Goal: Use online tool/utility: Utilize a website feature to perform a specific function

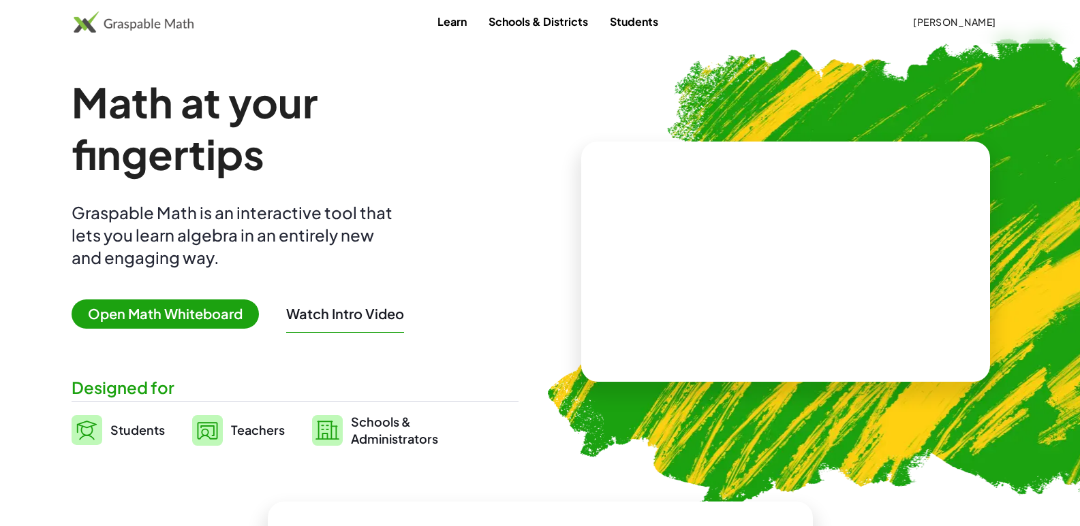
click at [131, 306] on span "Open Math Whiteboard" at bounding box center [165, 314] width 187 height 29
click at [151, 313] on span "Open Math Whiteboard" at bounding box center [165, 314] width 187 height 29
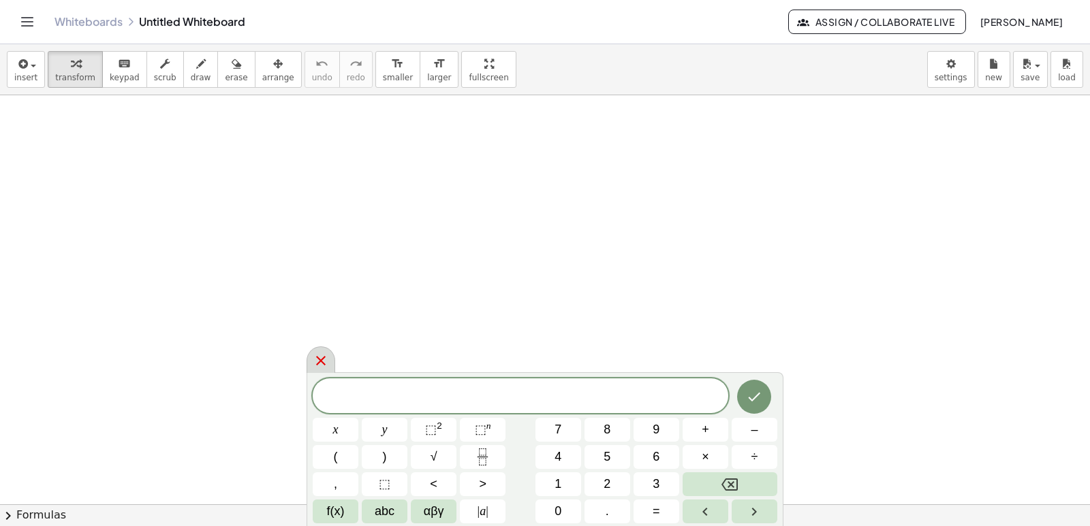
click at [324, 358] on icon at bounding box center [321, 361] width 10 height 10
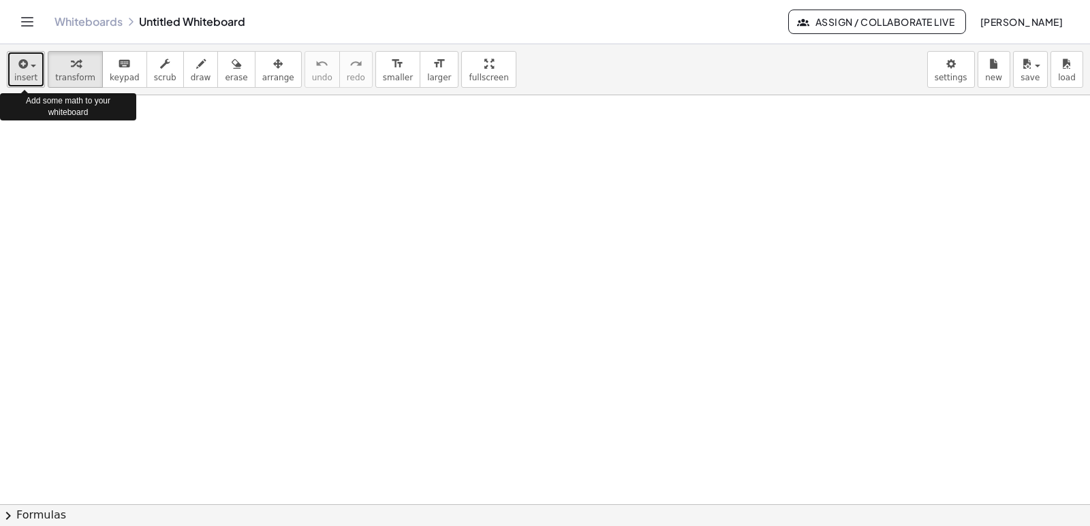
click at [20, 65] on icon "button" at bounding box center [22, 64] width 12 height 16
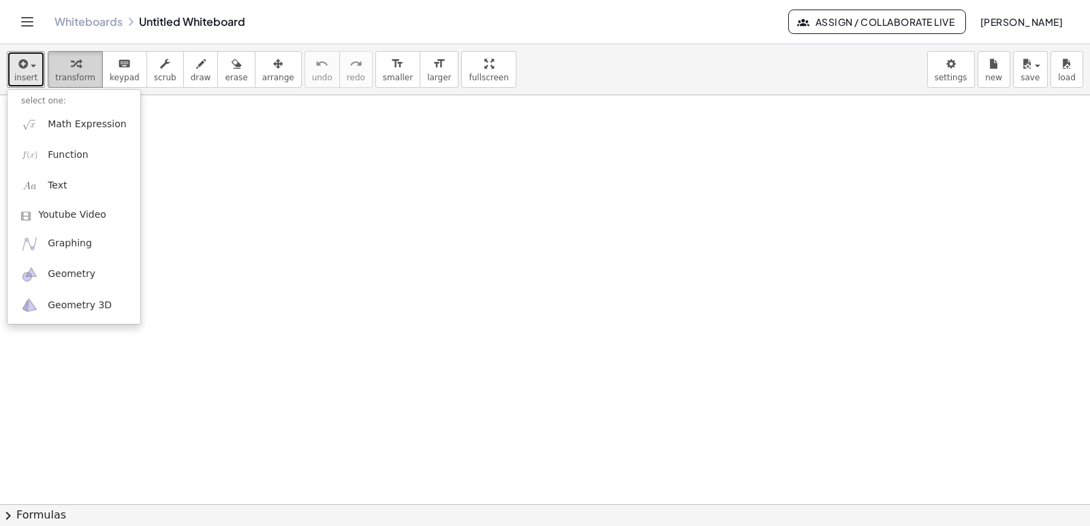
click at [61, 71] on div "button" at bounding box center [75, 63] width 40 height 16
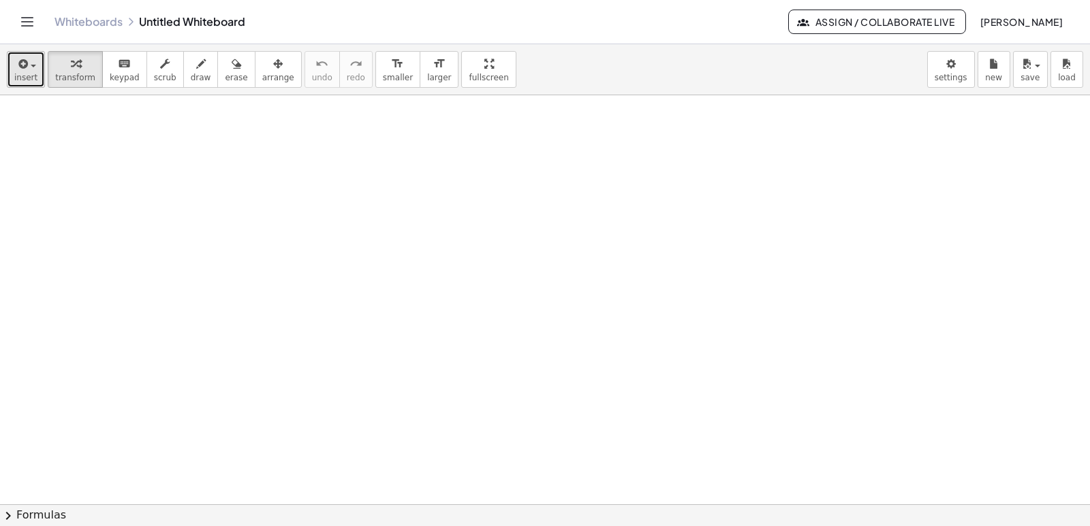
click at [31, 67] on span "button" at bounding box center [33, 66] width 5 height 3
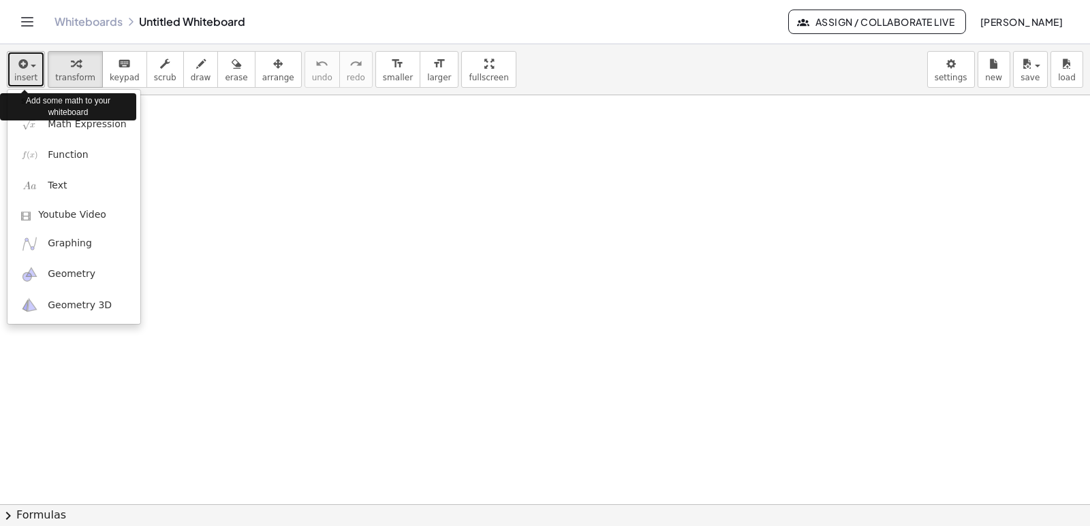
click at [31, 67] on span "button" at bounding box center [33, 66] width 5 height 3
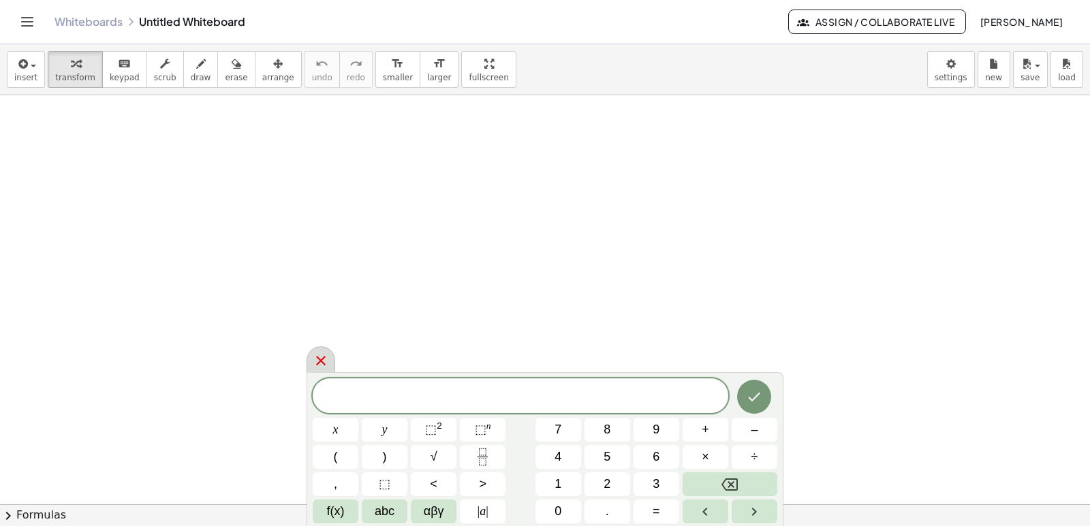
click at [319, 358] on icon at bounding box center [321, 361] width 16 height 16
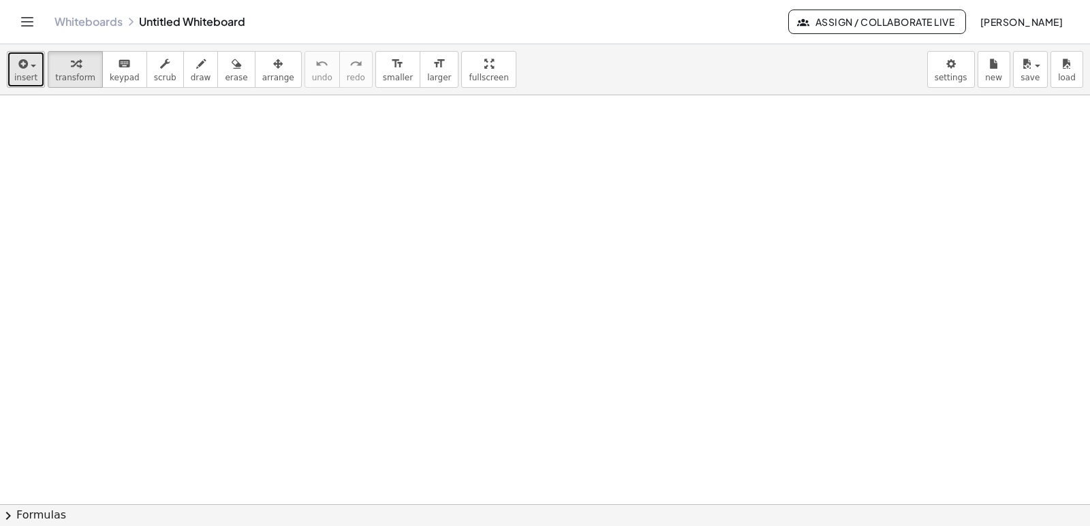
click at [35, 61] on button "insert" at bounding box center [26, 69] width 38 height 37
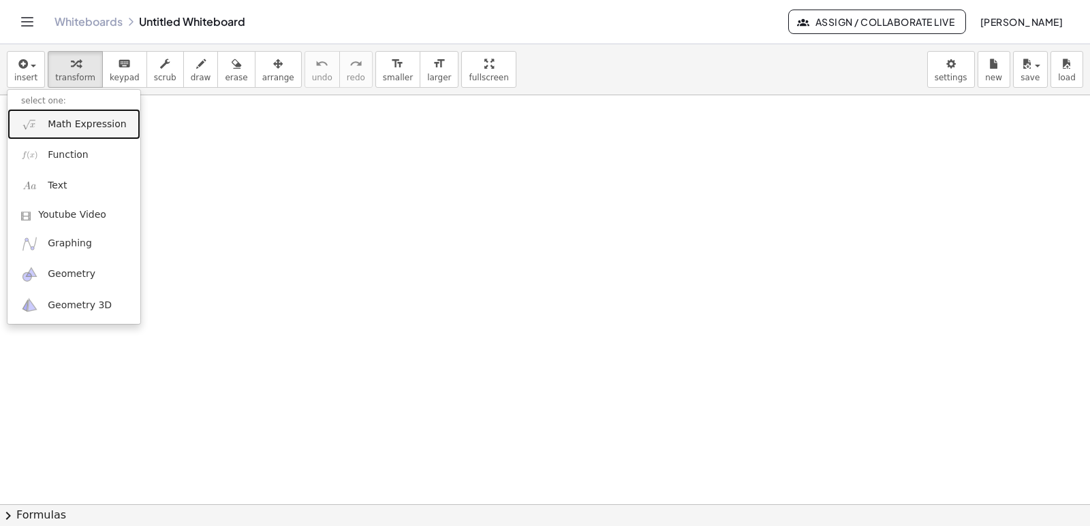
click at [86, 131] on span "Math Expression" at bounding box center [87, 125] width 78 height 14
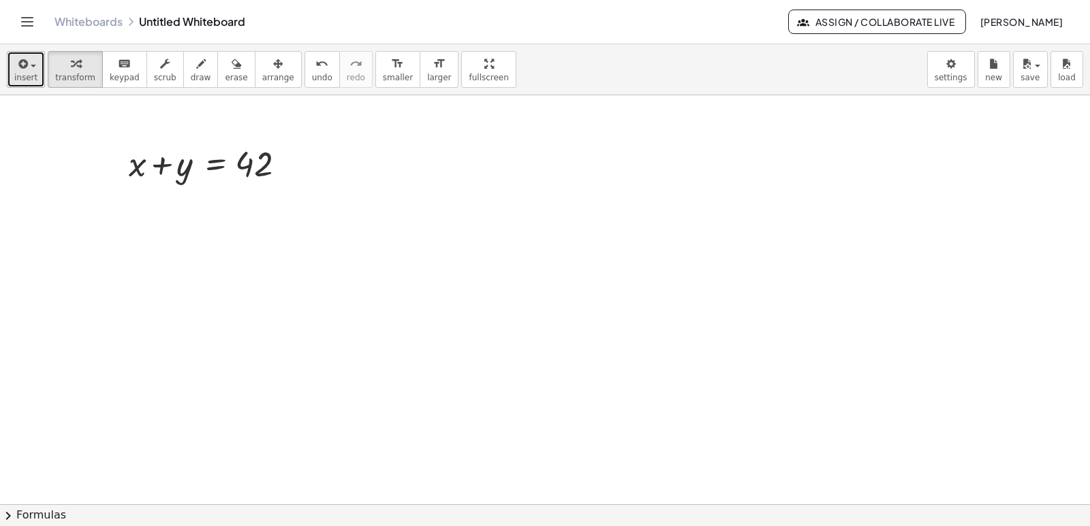
click at [16, 78] on span "insert" at bounding box center [25, 78] width 23 height 10
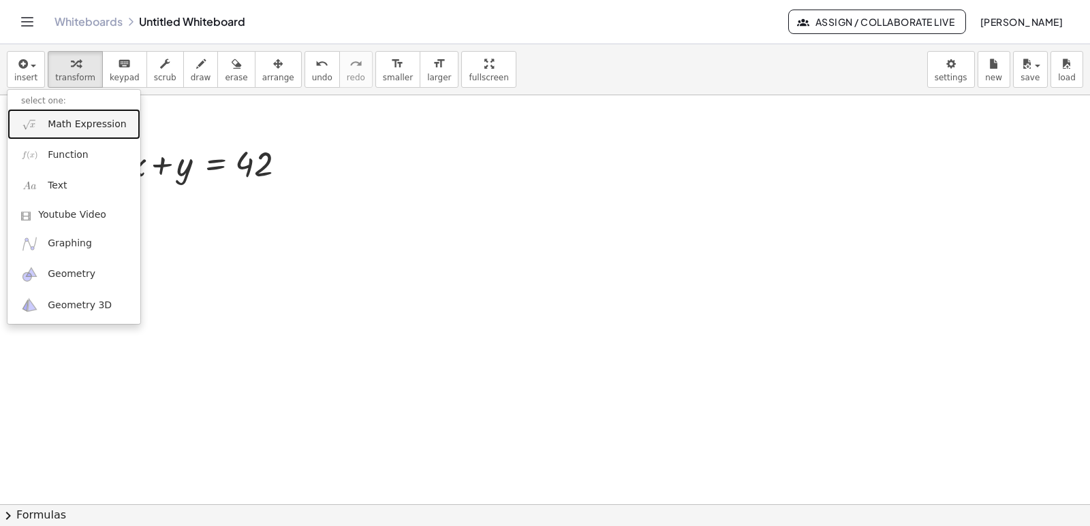
click at [54, 127] on span "Math Expression" at bounding box center [87, 125] width 78 height 14
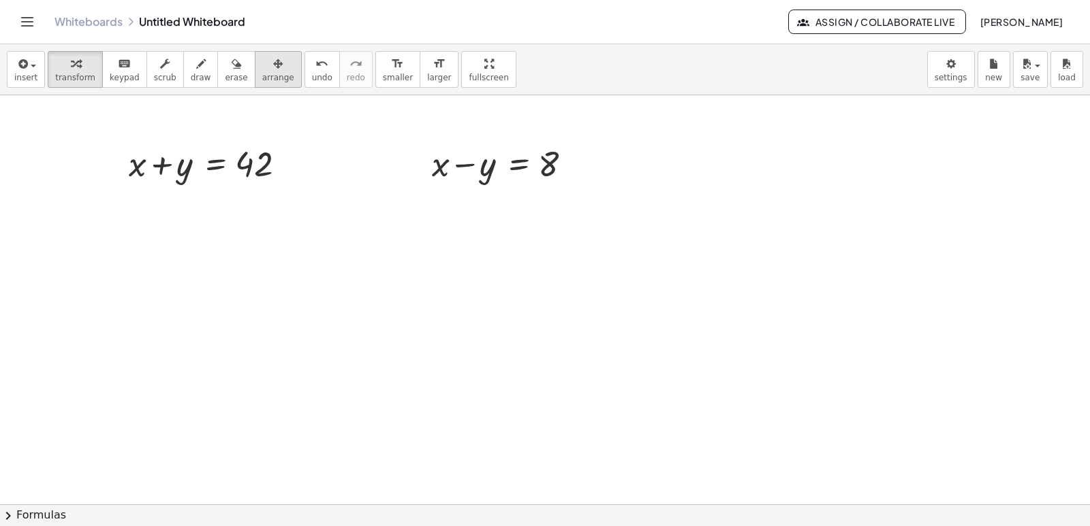
click at [273, 69] on icon "button" at bounding box center [278, 64] width 10 height 16
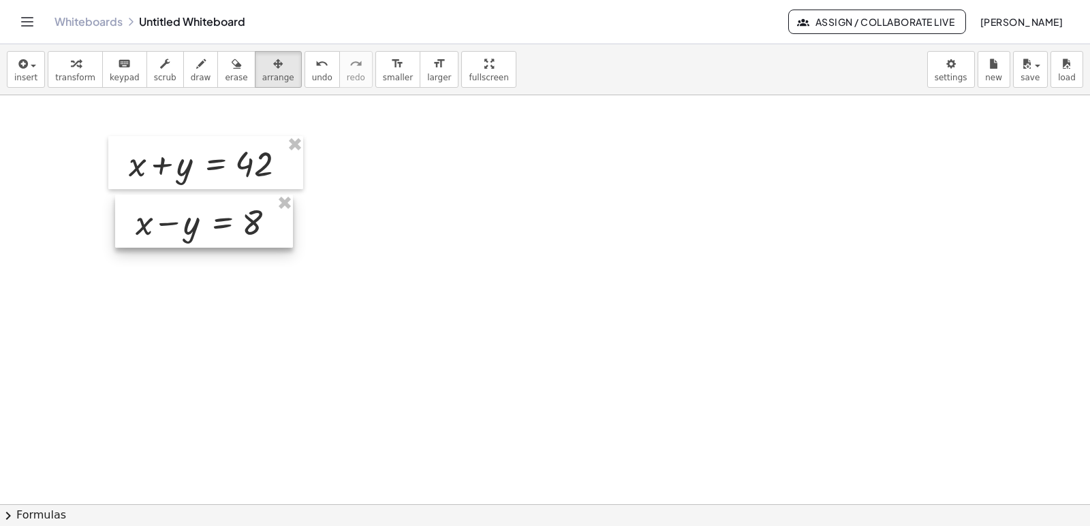
drag, startPoint x: 525, startPoint y: 168, endPoint x: 223, endPoint y: 227, distance: 308.0
click at [223, 226] on div at bounding box center [204, 221] width 178 height 53
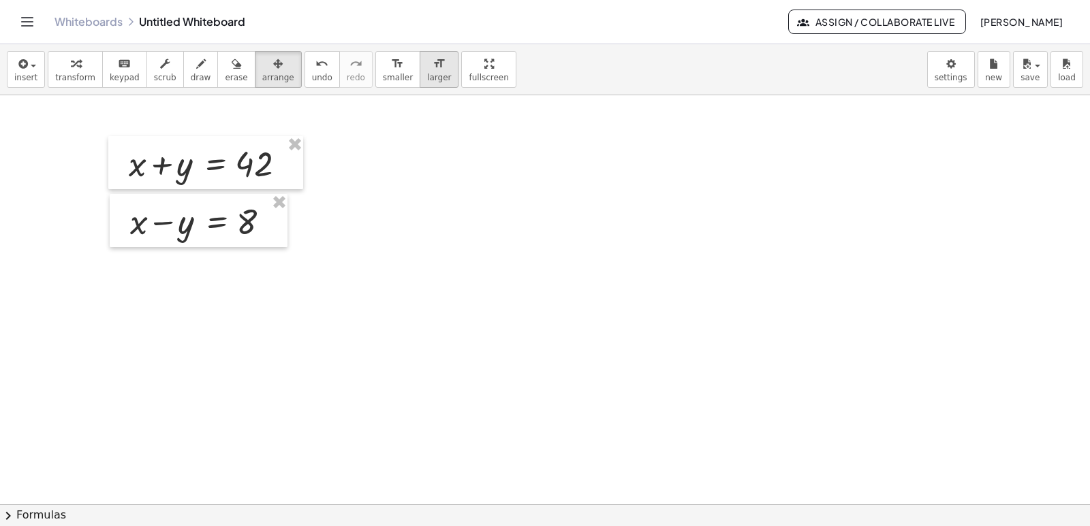
click at [427, 79] on span "larger" at bounding box center [439, 78] width 24 height 10
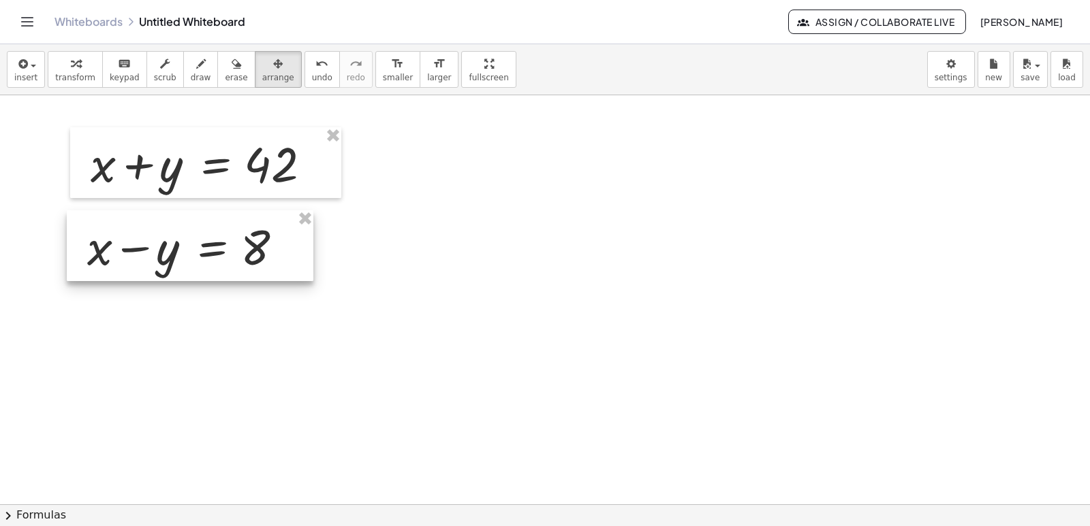
drag, startPoint x: 173, startPoint y: 222, endPoint x: 168, endPoint y: 247, distance: 25.8
click at [168, 247] on div at bounding box center [190, 245] width 247 height 71
click at [196, 69] on icon "button" at bounding box center [201, 64] width 10 height 16
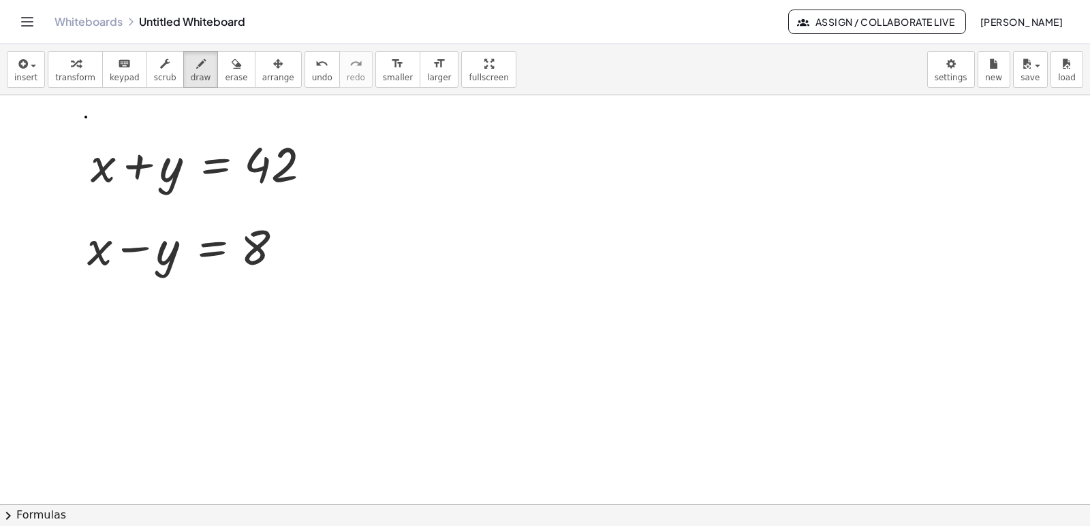
drag, startPoint x: 87, startPoint y: 116, endPoint x: 88, endPoint y: 291, distance: 174.4
drag, startPoint x: 70, startPoint y: 305, endPoint x: 356, endPoint y: 302, distance: 285.4
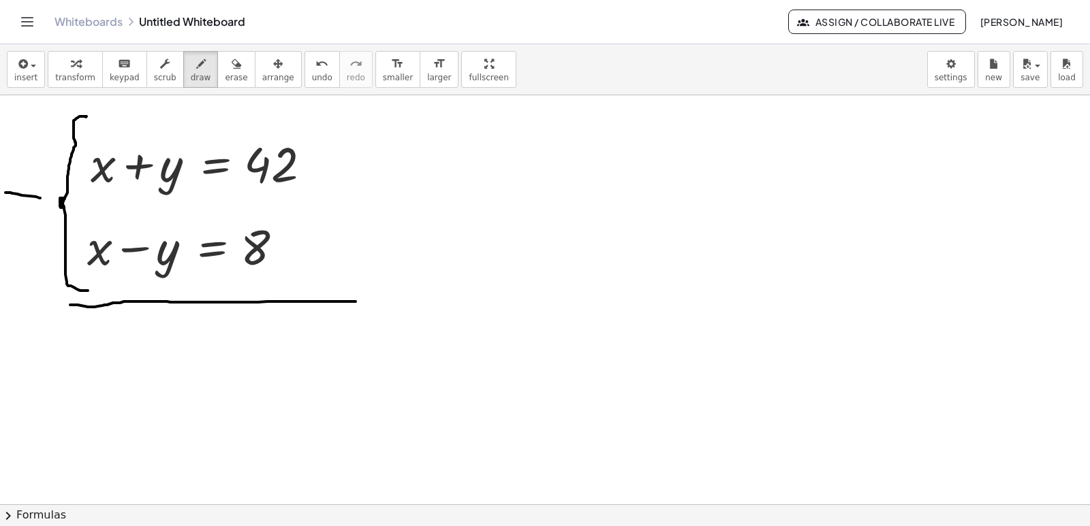
drag, startPoint x: 5, startPoint y: 193, endPoint x: 42, endPoint y: 198, distance: 37.1
drag, startPoint x: 187, startPoint y: 132, endPoint x: 155, endPoint y: 238, distance: 110.5
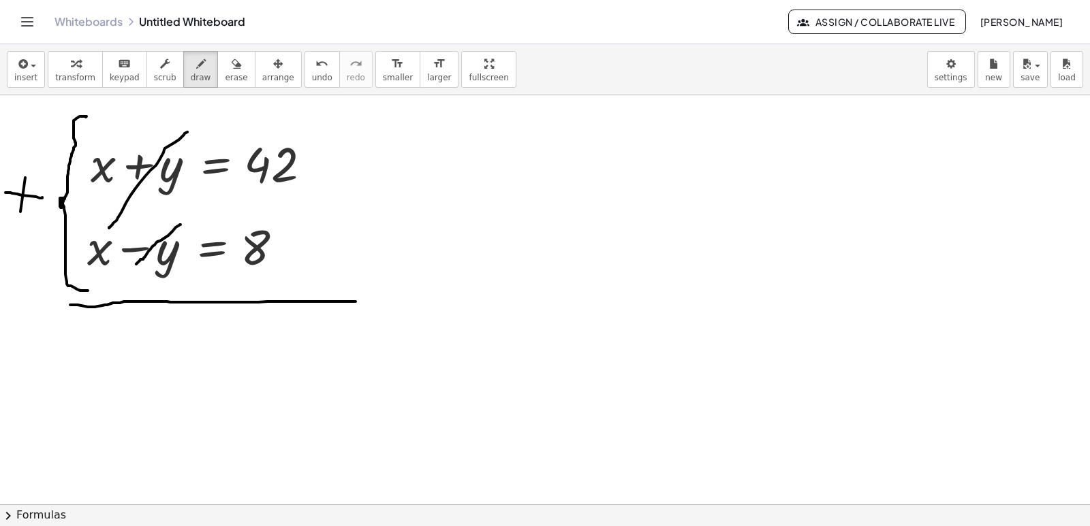
drag, startPoint x: 180, startPoint y: 225, endPoint x: 131, endPoint y: 267, distance: 65.2
click at [20, 57] on icon "button" at bounding box center [22, 64] width 12 height 16
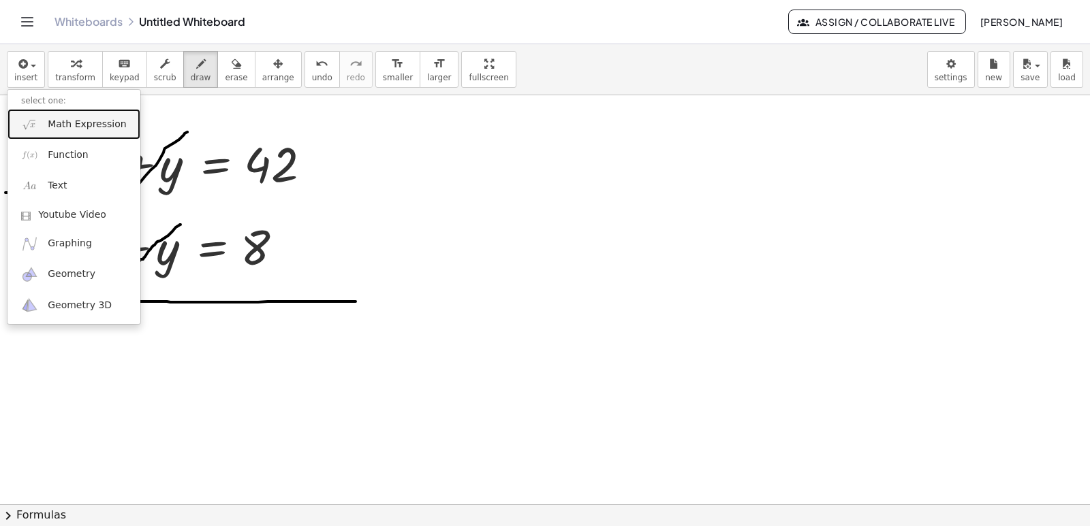
click at [44, 126] on link "Math Expression" at bounding box center [73, 124] width 133 height 31
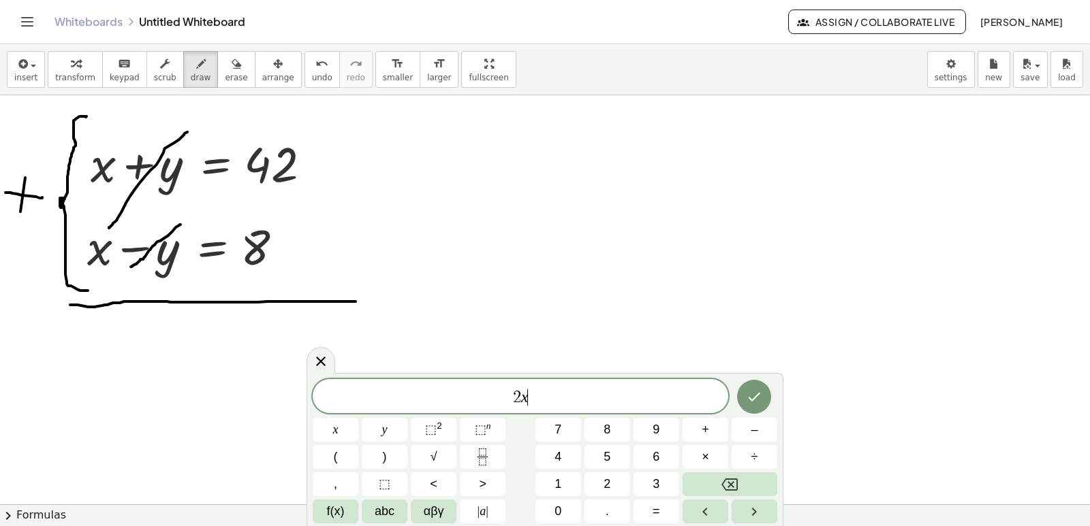
click at [567, 405] on span "2 x ​" at bounding box center [520, 397] width 415 height 19
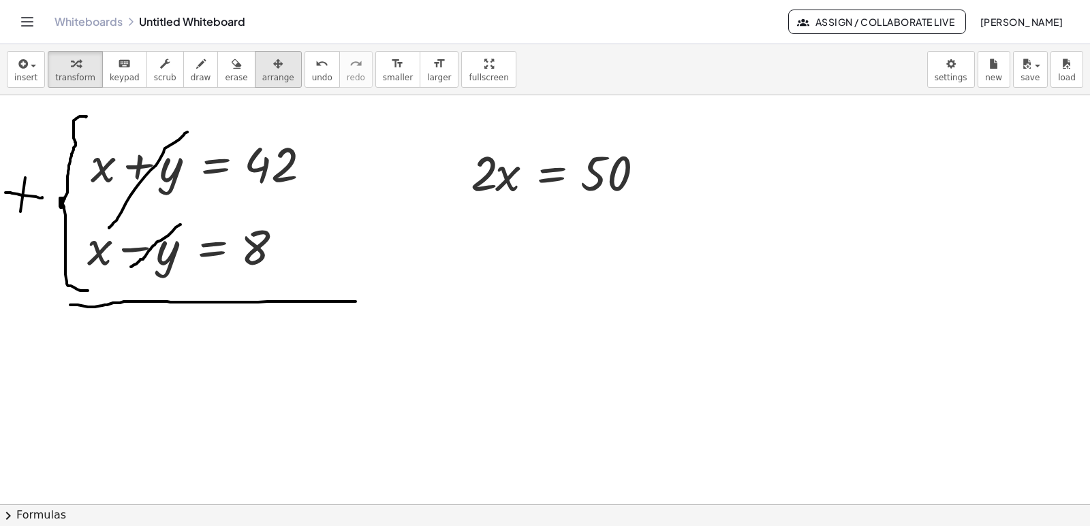
click at [262, 69] on div "button" at bounding box center [278, 63] width 32 height 16
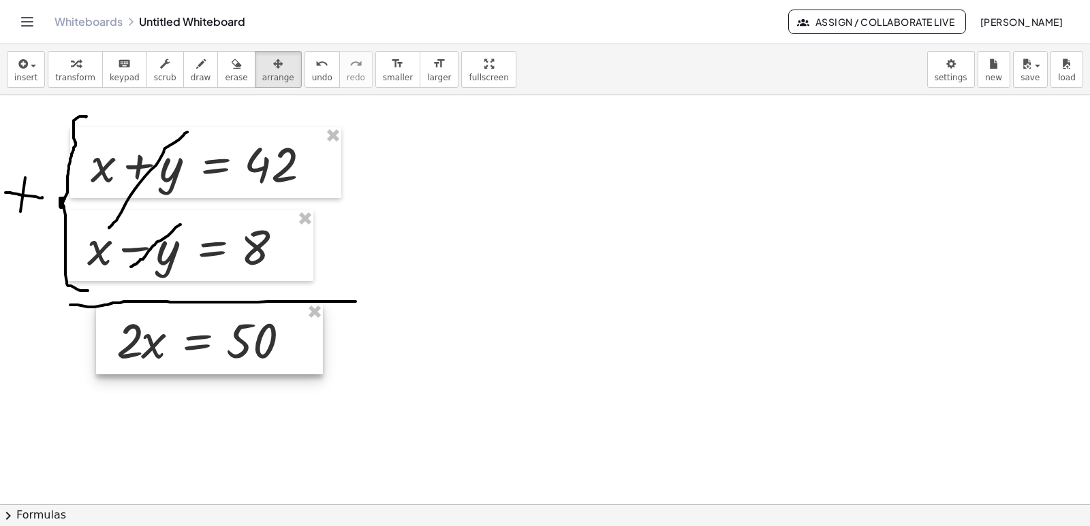
drag, startPoint x: 530, startPoint y: 200, endPoint x: 286, endPoint y: 392, distance: 310.8
click at [176, 368] on div at bounding box center [209, 339] width 227 height 71
click at [60, 75] on span "transform" at bounding box center [75, 78] width 40 height 10
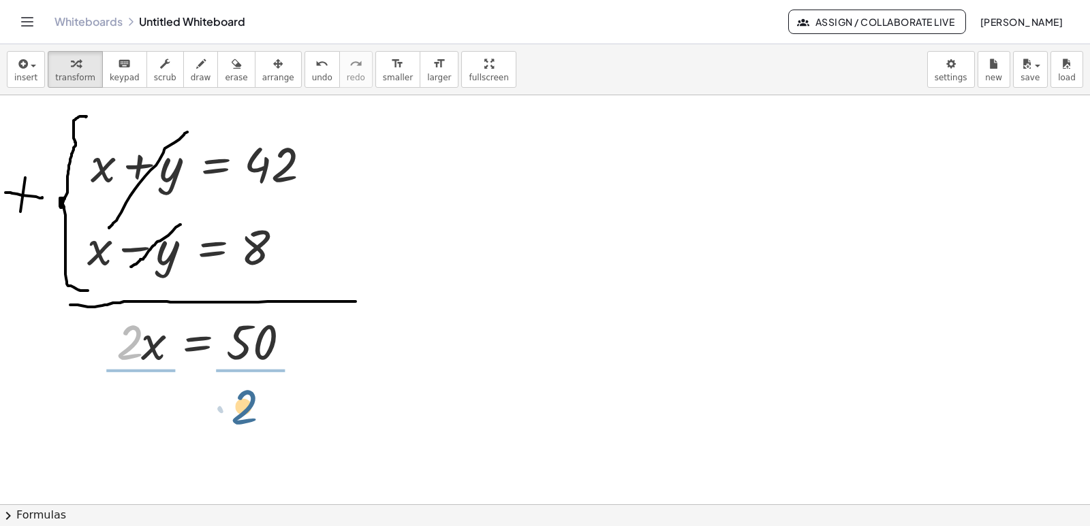
drag, startPoint x: 130, startPoint y: 339, endPoint x: 249, endPoint y: 403, distance: 135.0
click at [954, 87] on body "Graspable Math Activities Get Started Activity Bank Assigned Work Classes White…" at bounding box center [545, 263] width 1090 height 526
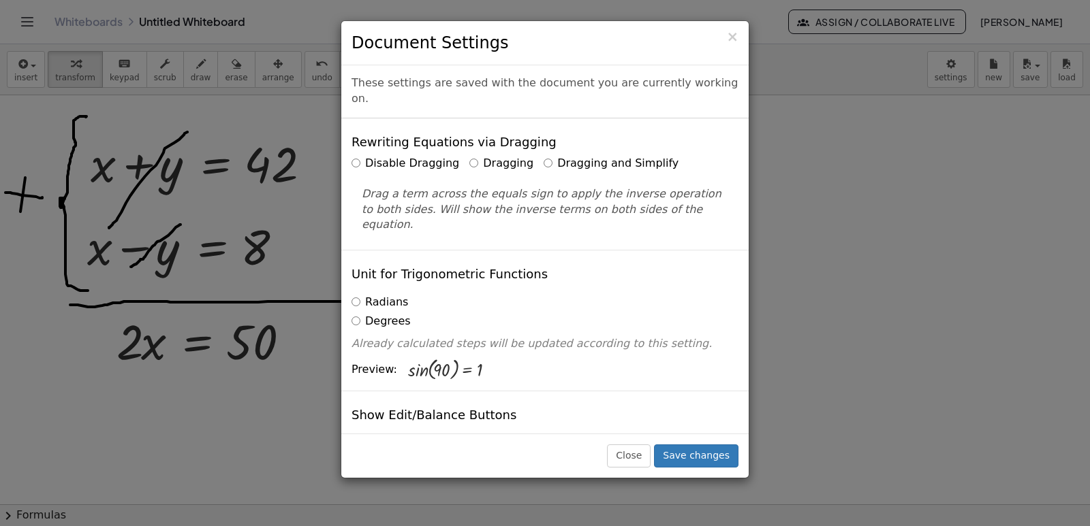
click at [572, 156] on label "Dragging and Simplify" at bounding box center [611, 164] width 135 height 16
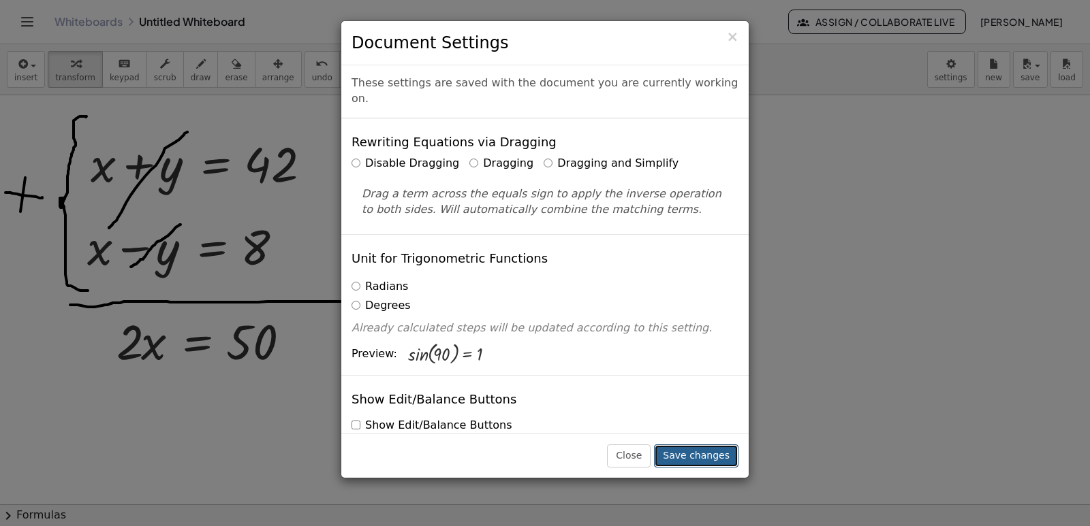
click at [697, 453] on button "Save changes" at bounding box center [696, 456] width 84 height 23
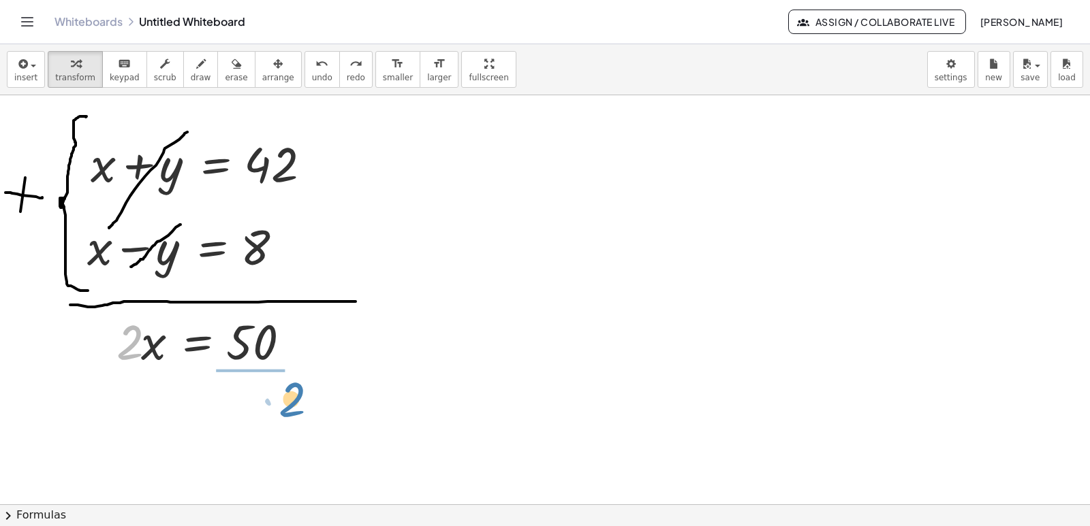
drag, startPoint x: 121, startPoint y: 348, endPoint x: 264, endPoint y: 401, distance: 151.9
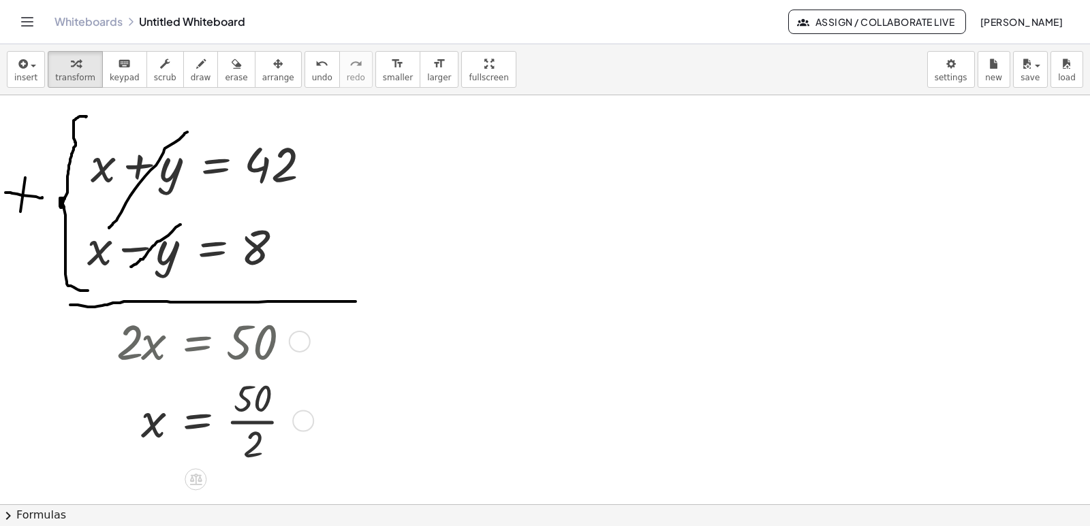
click at [260, 426] on div at bounding box center [210, 420] width 200 height 95
click at [232, 59] on icon "button" at bounding box center [237, 64] width 10 height 16
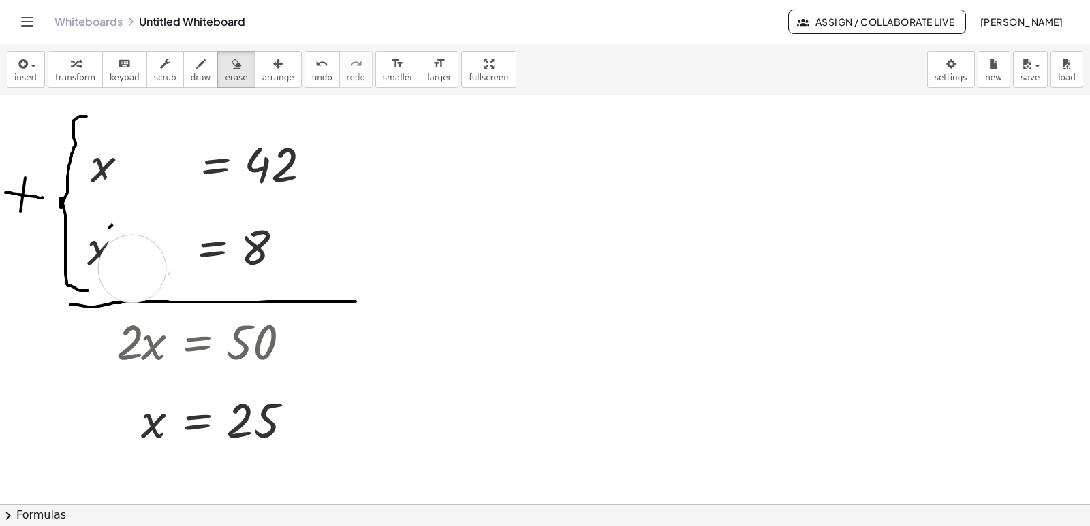
drag, startPoint x: 174, startPoint y: 148, endPoint x: 132, endPoint y: 268, distance: 127.7
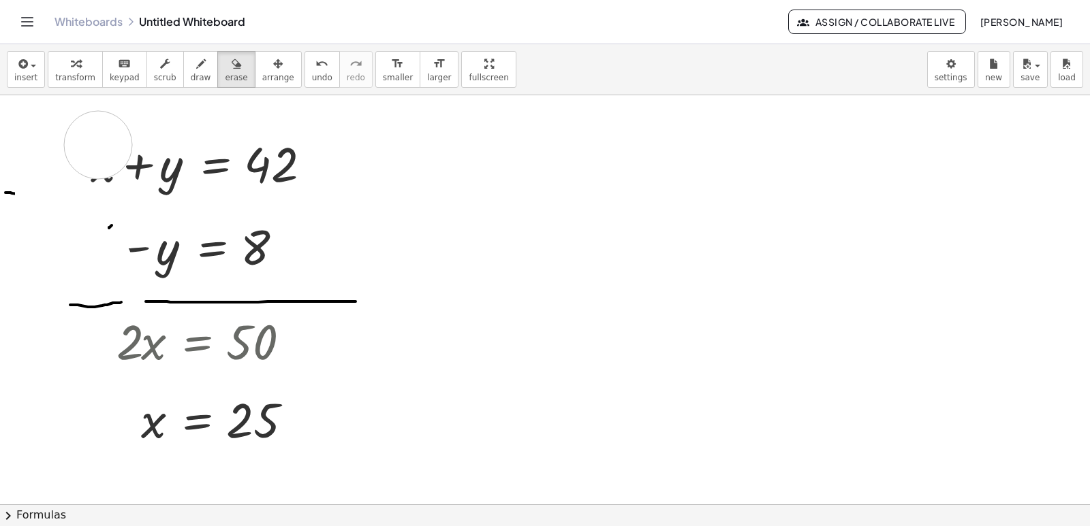
drag, startPoint x: 98, startPoint y: 264, endPoint x: 74, endPoint y: 185, distance: 82.5
drag, startPoint x: 0, startPoint y: 185, endPoint x: 54, endPoint y: 187, distance: 54.6
click at [193, 65] on div "button" at bounding box center [201, 63] width 20 height 16
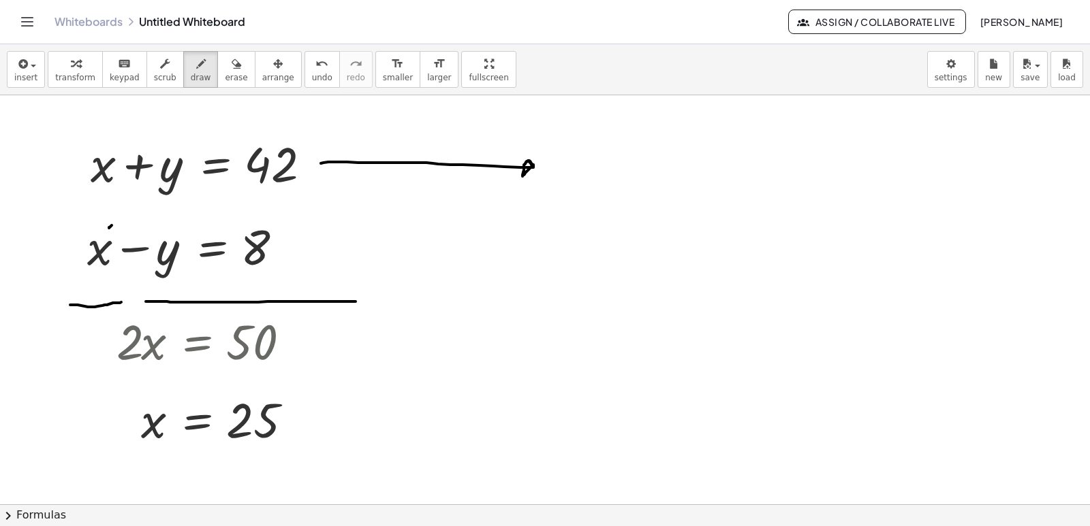
drag, startPoint x: 321, startPoint y: 163, endPoint x: 533, endPoint y: 166, distance: 212.5
click at [262, 60] on div "button" at bounding box center [278, 63] width 32 height 16
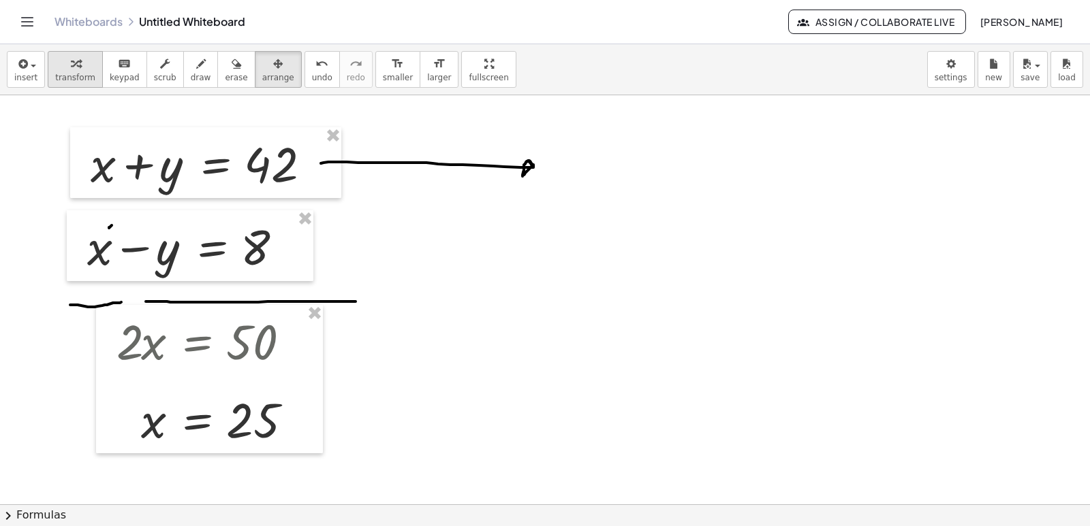
click at [71, 64] on icon "button" at bounding box center [76, 64] width 10 height 16
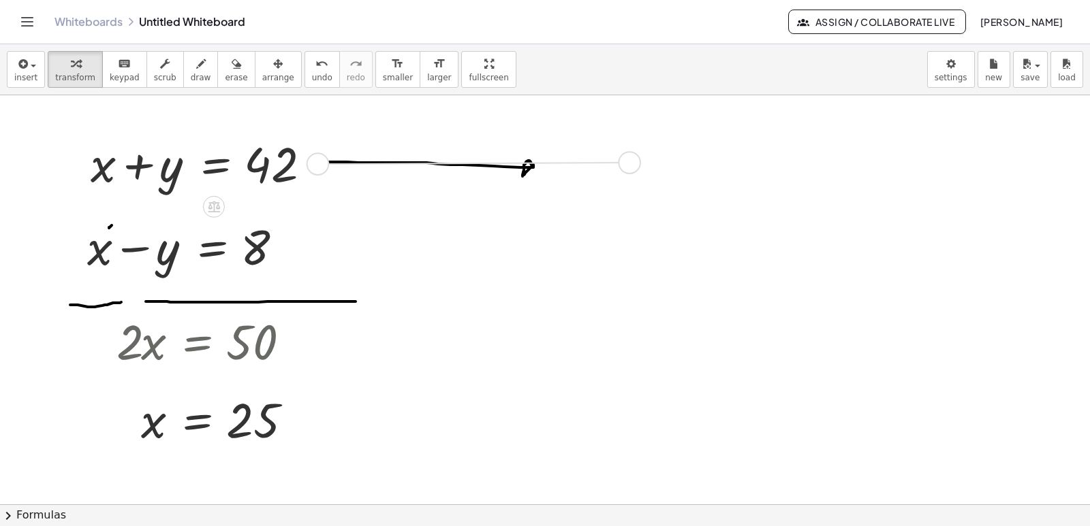
drag, startPoint x: 312, startPoint y: 165, endPoint x: 617, endPoint y: 166, distance: 305.1
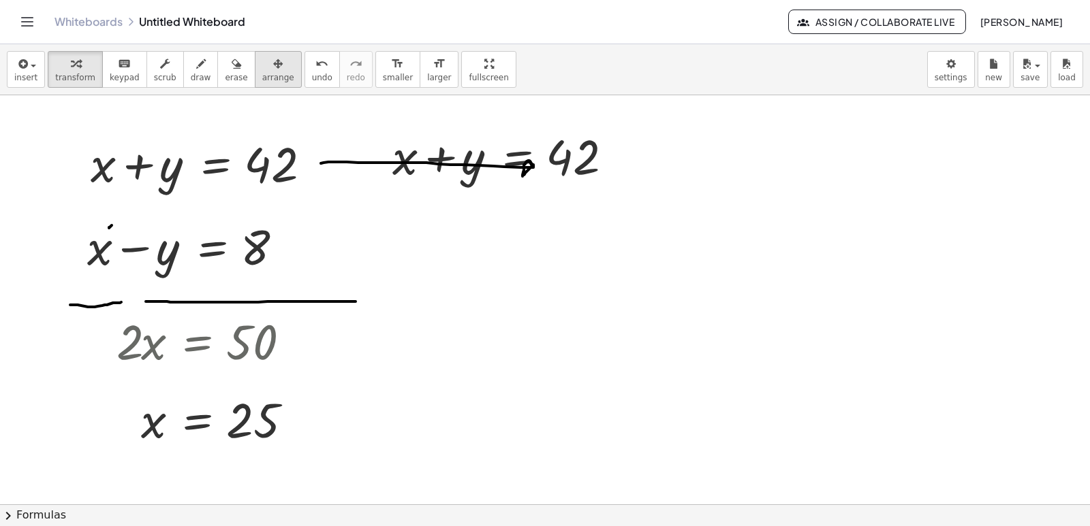
click at [262, 80] on span "arrange" at bounding box center [278, 78] width 32 height 10
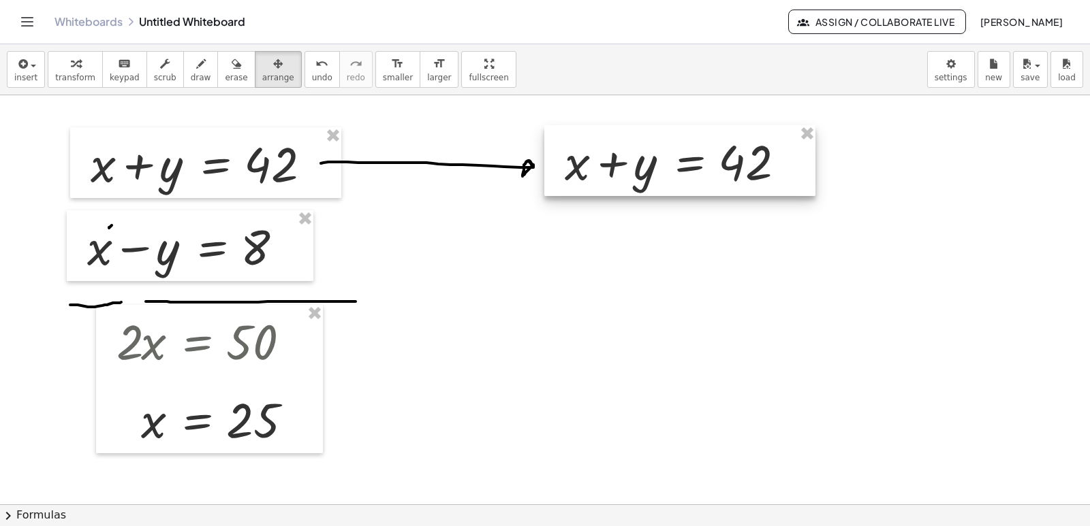
drag, startPoint x: 535, startPoint y: 176, endPoint x: 705, endPoint y: 183, distance: 169.7
click at [709, 181] on div at bounding box center [679, 160] width 271 height 71
click at [71, 70] on icon "button" at bounding box center [76, 64] width 10 height 16
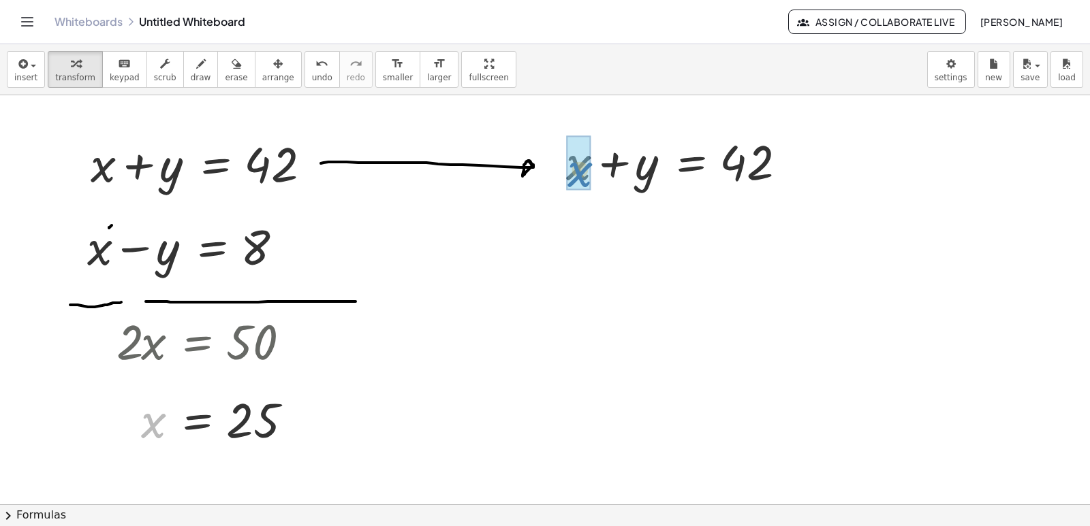
drag, startPoint x: 157, startPoint y: 423, endPoint x: 581, endPoint y: 191, distance: 483.4
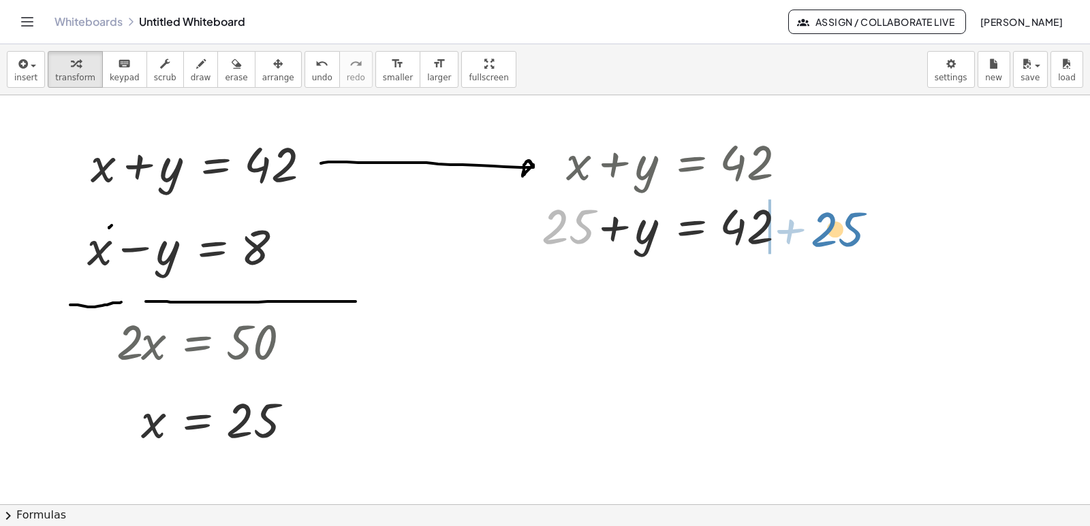
drag, startPoint x: 579, startPoint y: 235, endPoint x: 848, endPoint y: 238, distance: 269.1
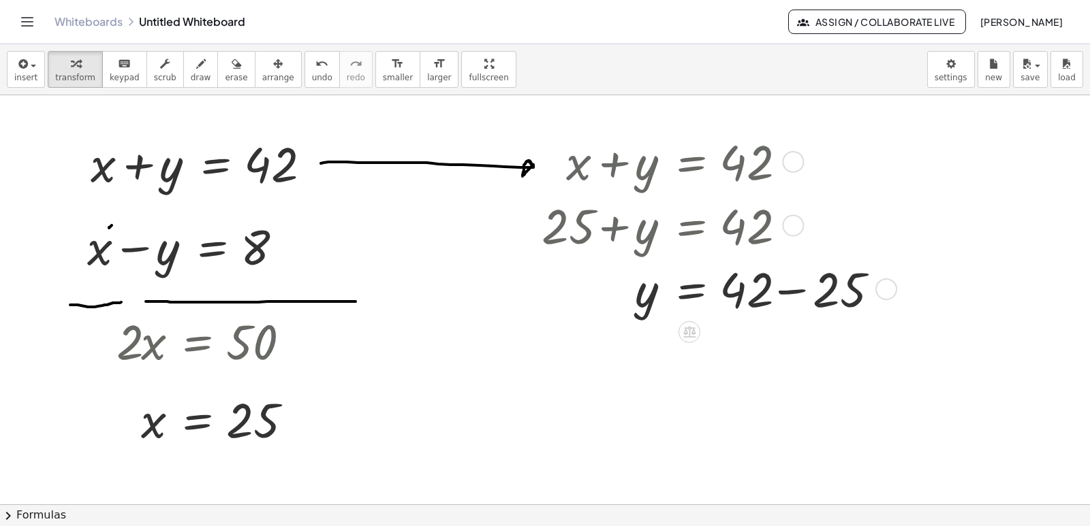
click at [797, 292] on div at bounding box center [714, 288] width 358 height 64
click at [689, 289] on div "y = 42 25 + −" at bounding box center [689, 289] width 0 height 0
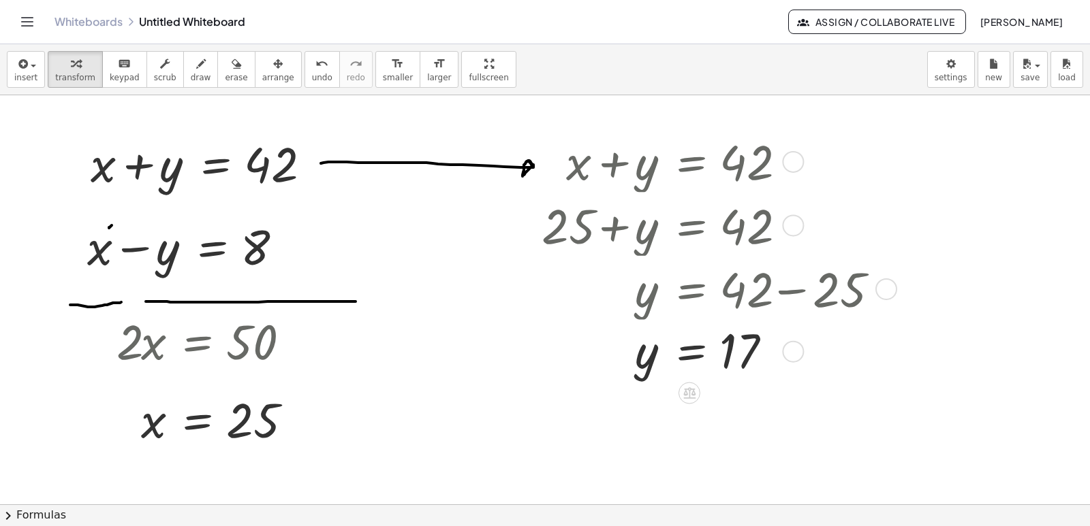
drag, startPoint x: 784, startPoint y: 287, endPoint x: 777, endPoint y: 399, distance: 112.6
click at [225, 78] on span "erase" at bounding box center [236, 78] width 22 height 10
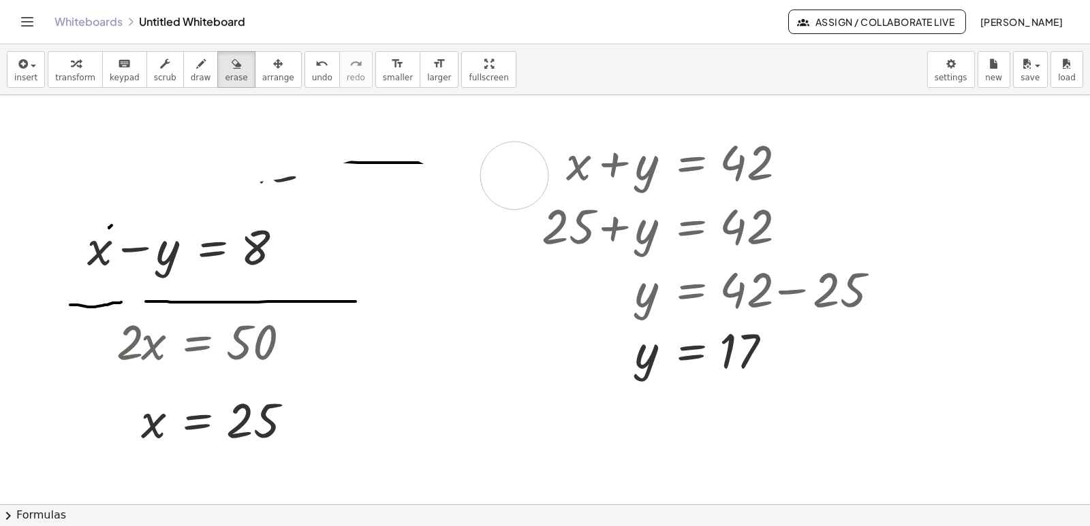
drag, startPoint x: 96, startPoint y: 178, endPoint x: 514, endPoint y: 176, distance: 418.2
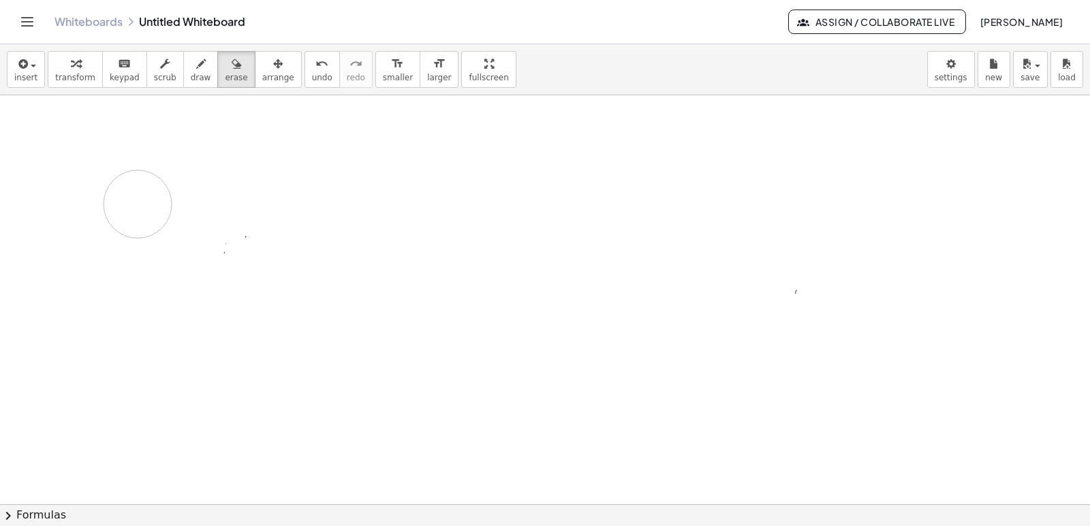
drag, startPoint x: 95, startPoint y: 144, endPoint x: 103, endPoint y: 230, distance: 86.9
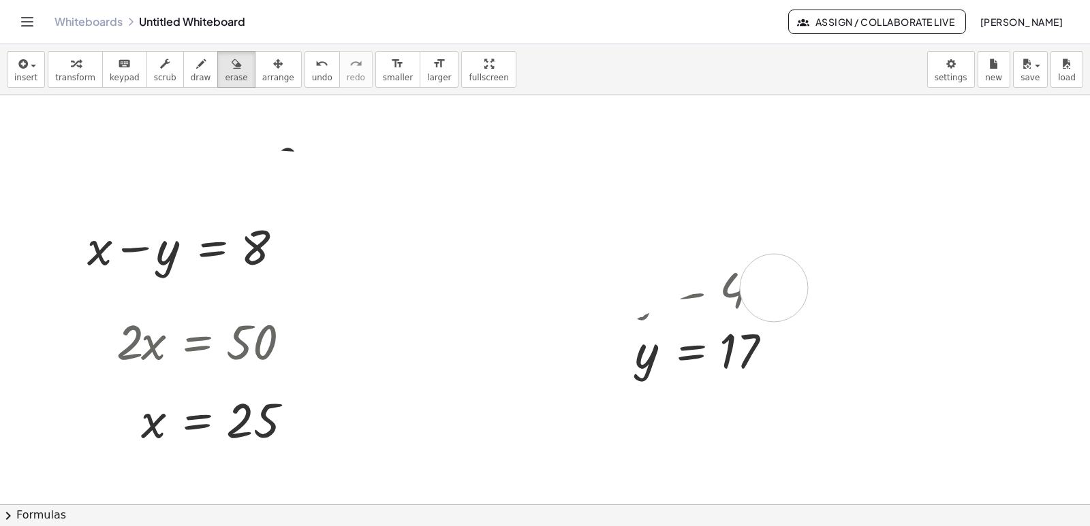
drag, startPoint x: 93, startPoint y: 145, endPoint x: 919, endPoint y: 78, distance: 828.9
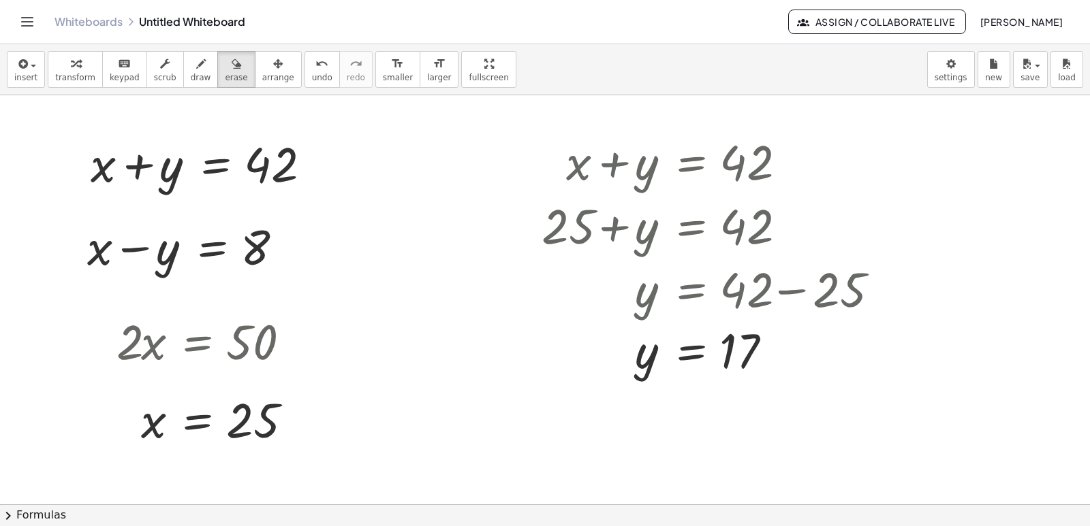
drag, startPoint x: 919, startPoint y: 78, endPoint x: 771, endPoint y: 227, distance: 209.5
click at [771, 227] on div "insert select one: Math Expression Function Text Youtube Video Graphing Geometr…" at bounding box center [545, 285] width 1090 height 482
drag, startPoint x: 59, startPoint y: 208, endPoint x: 299, endPoint y: 149, distance: 247.5
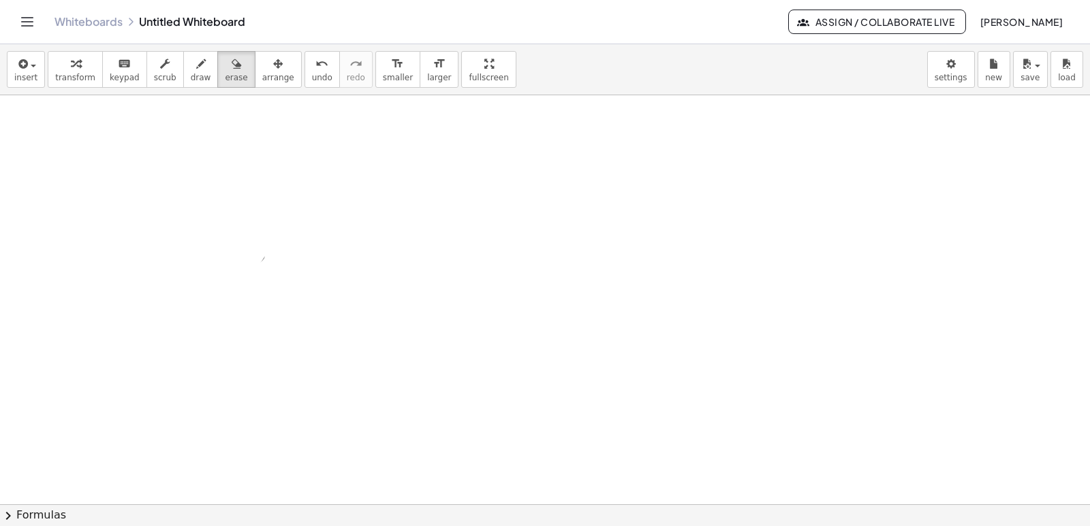
drag, startPoint x: 47, startPoint y: 153, endPoint x: 129, endPoint y: 553, distance: 408.9
click at [129, 503] on html "Graspable Math Activities Get Started Activity Bank Assigned Work Classes White…" at bounding box center [545, 263] width 1090 height 526
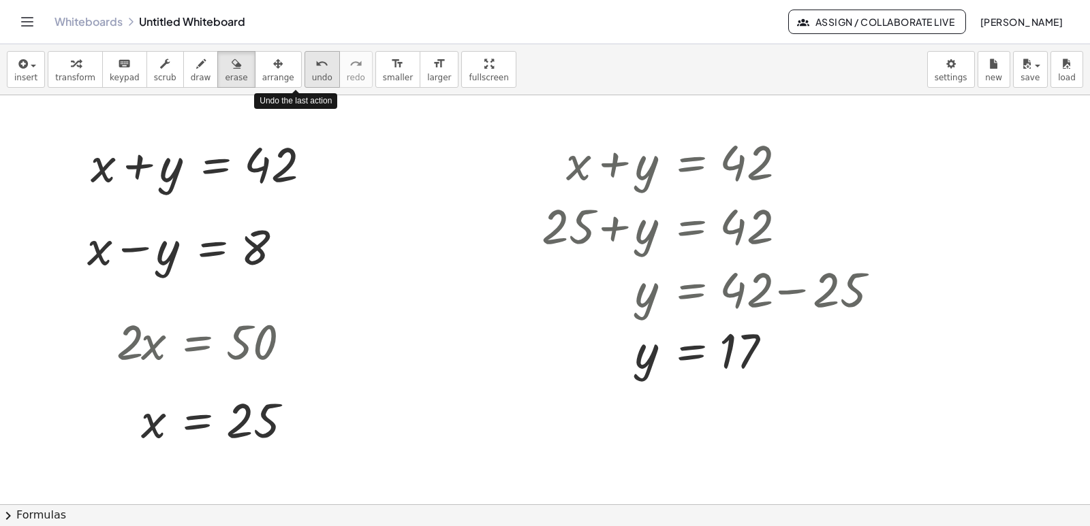
click at [304, 72] on button "undo undo" at bounding box center [321, 69] width 35 height 37
click at [312, 74] on span "undo" at bounding box center [322, 78] width 20 height 10
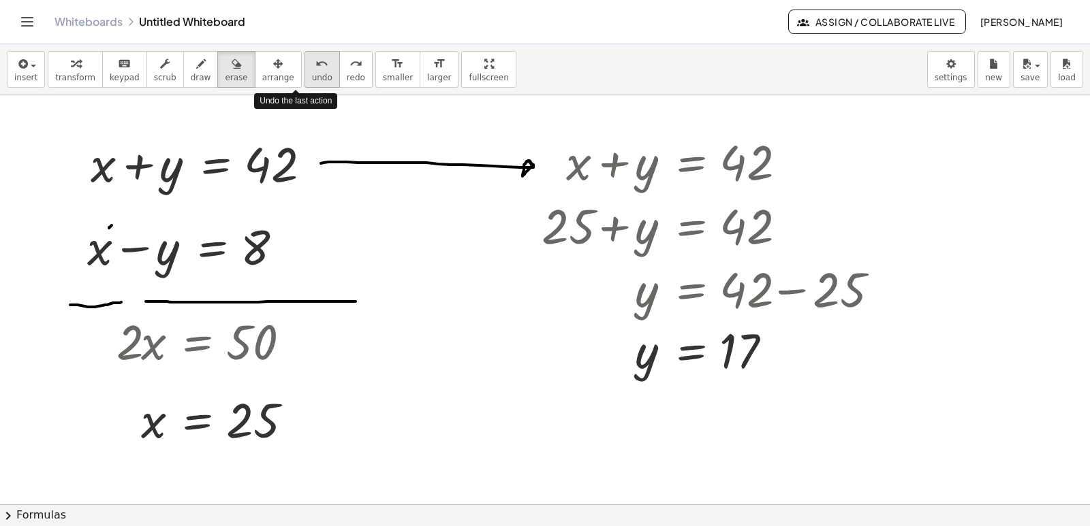
click at [312, 74] on span "undo" at bounding box center [322, 78] width 20 height 10
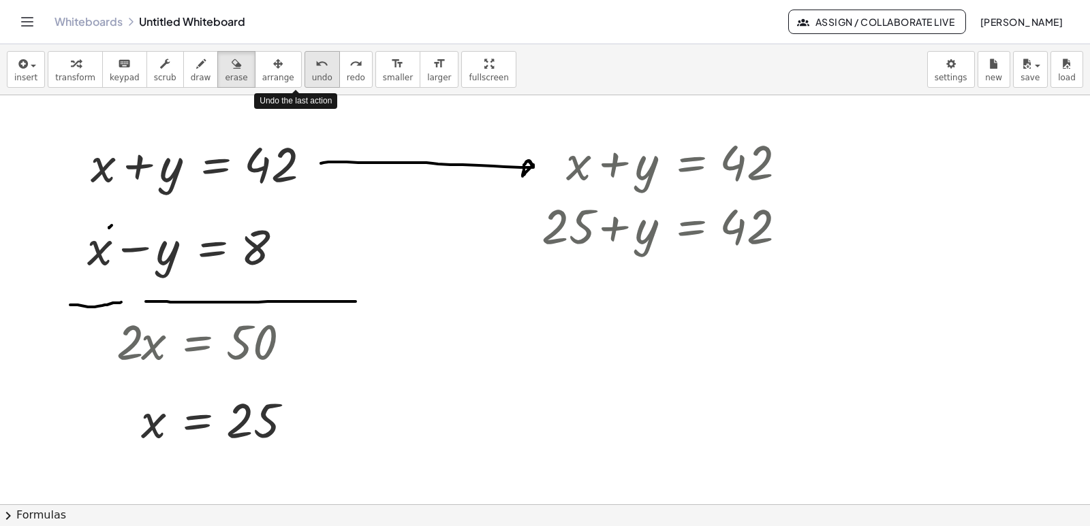
click at [312, 74] on span "undo" at bounding box center [322, 78] width 20 height 10
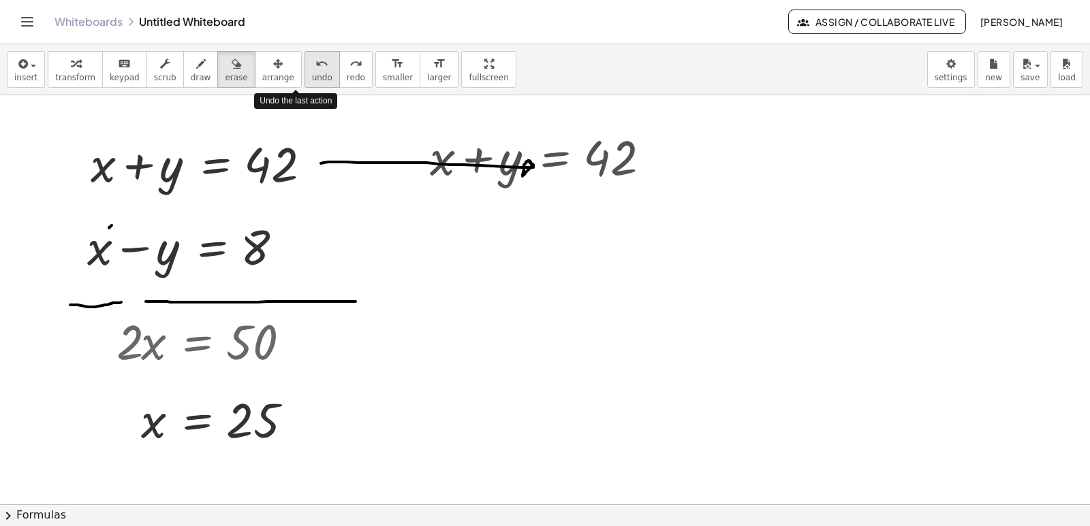
click at [312, 74] on span "undo" at bounding box center [322, 78] width 20 height 10
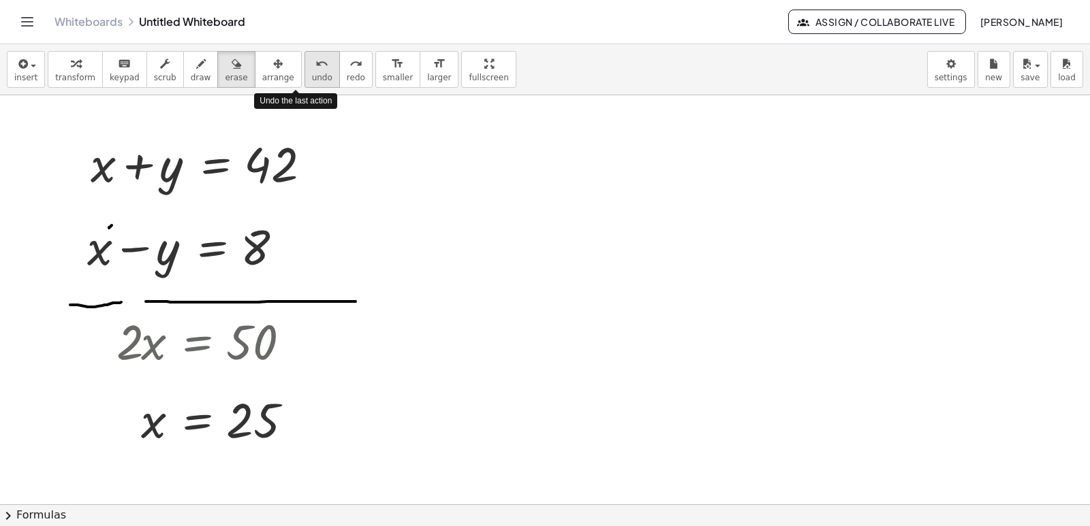
click at [312, 74] on span "undo" at bounding box center [322, 78] width 20 height 10
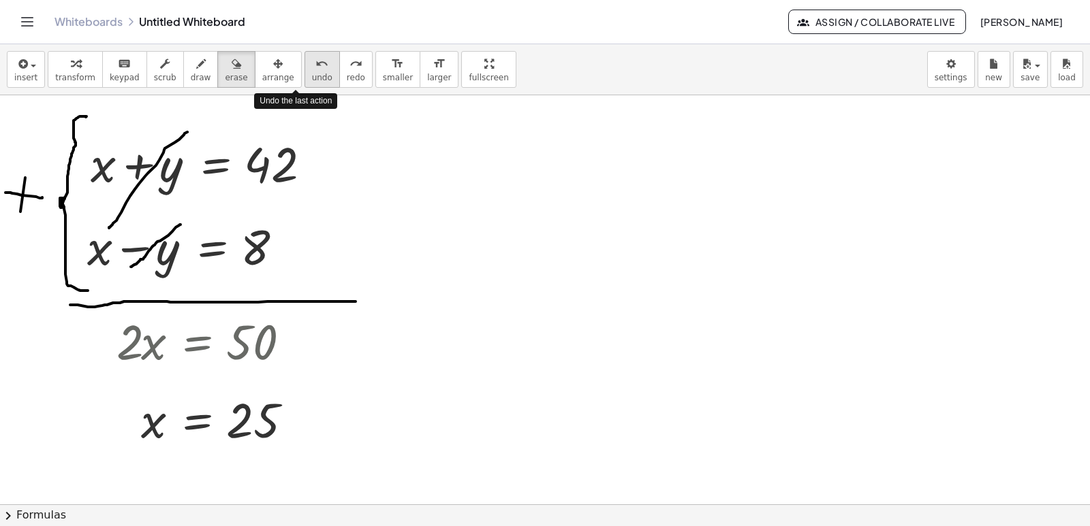
click at [312, 74] on span "undo" at bounding box center [322, 78] width 20 height 10
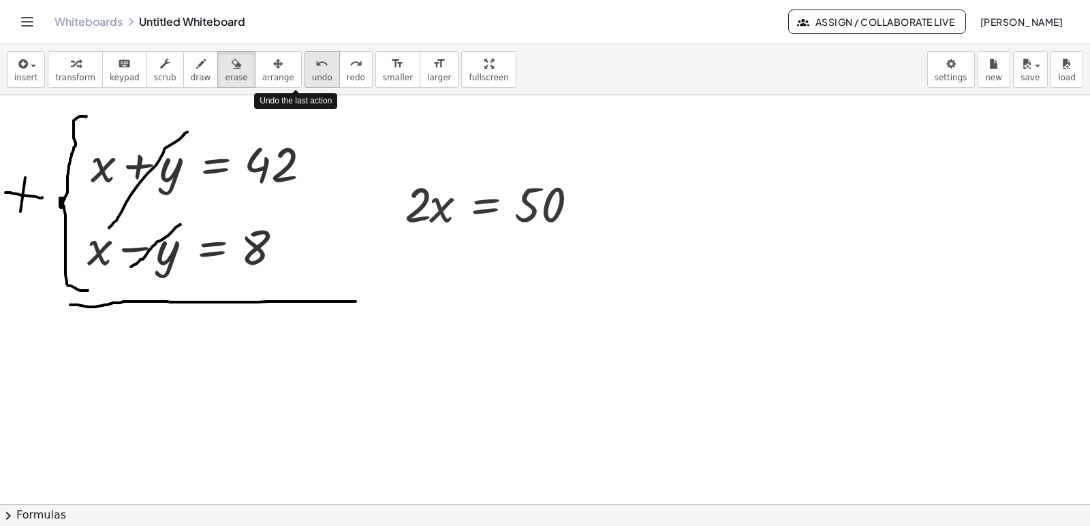
click at [312, 74] on span "undo" at bounding box center [322, 78] width 20 height 10
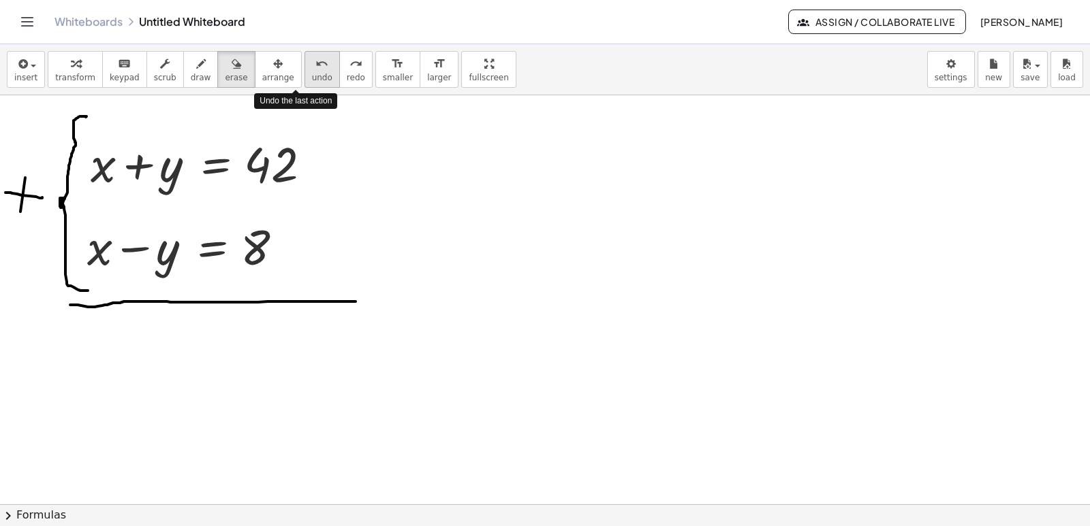
click at [312, 74] on span "undo" at bounding box center [322, 78] width 20 height 10
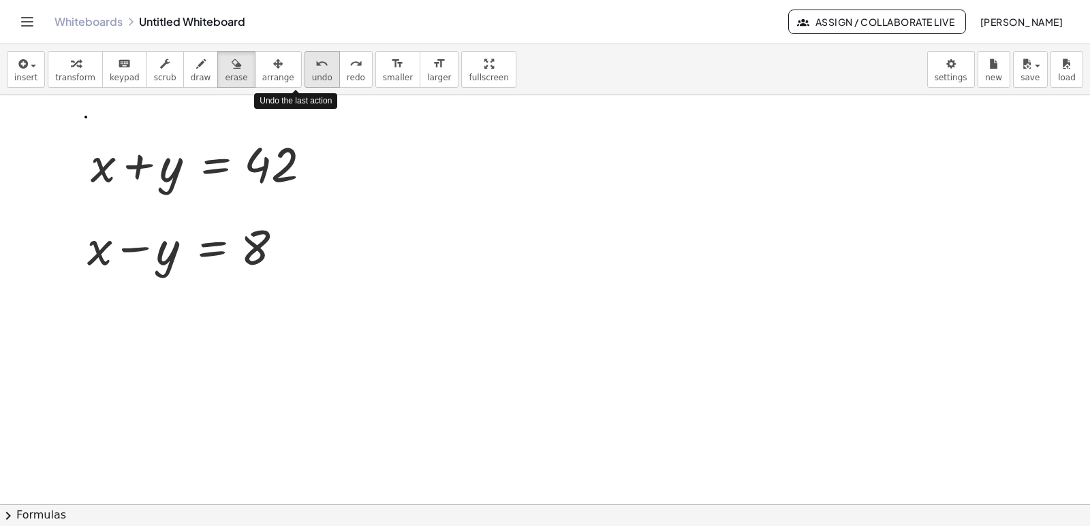
click at [312, 74] on span "undo" at bounding box center [322, 78] width 20 height 10
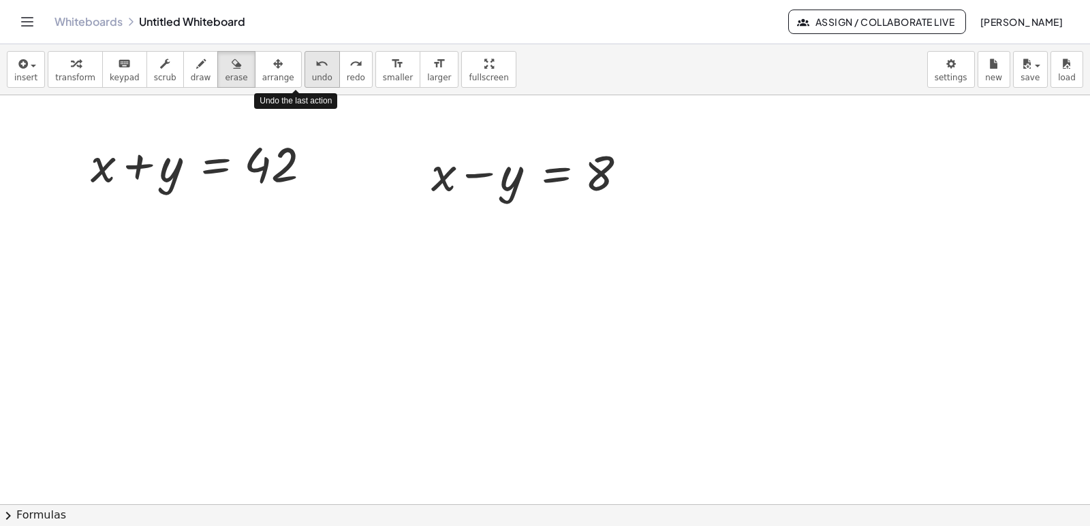
click at [312, 74] on span "undo" at bounding box center [322, 78] width 20 height 10
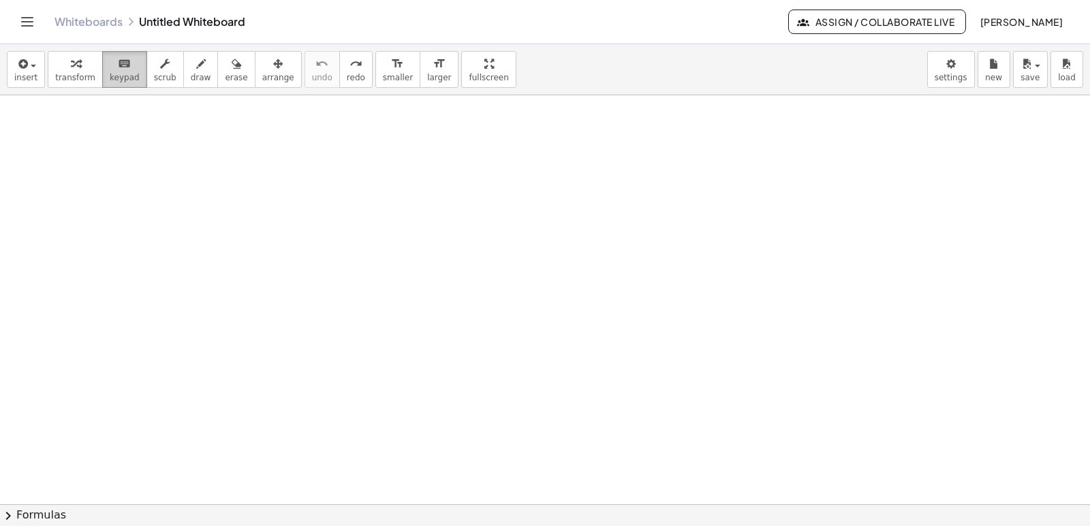
click at [110, 66] on div "keyboard" at bounding box center [125, 63] width 30 height 16
click at [110, 61] on div "keyboard" at bounding box center [125, 63] width 30 height 16
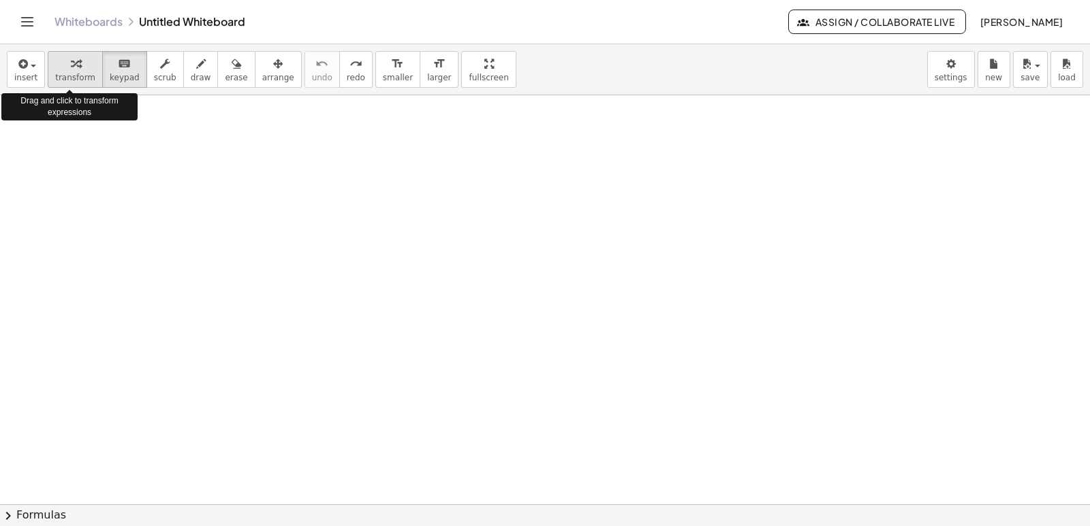
click at [50, 65] on button "transform" at bounding box center [75, 69] width 55 height 37
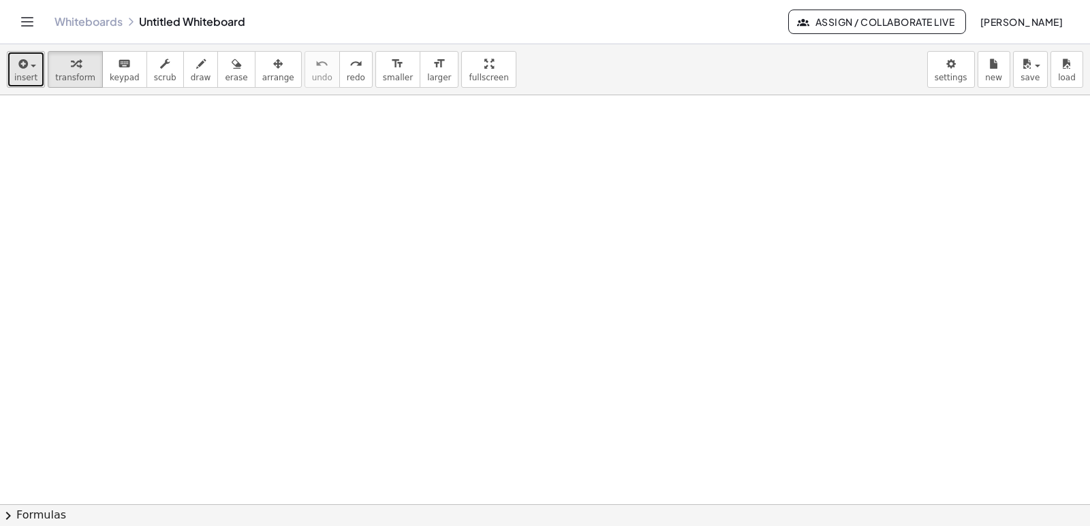
click at [22, 74] on span "insert" at bounding box center [25, 78] width 23 height 10
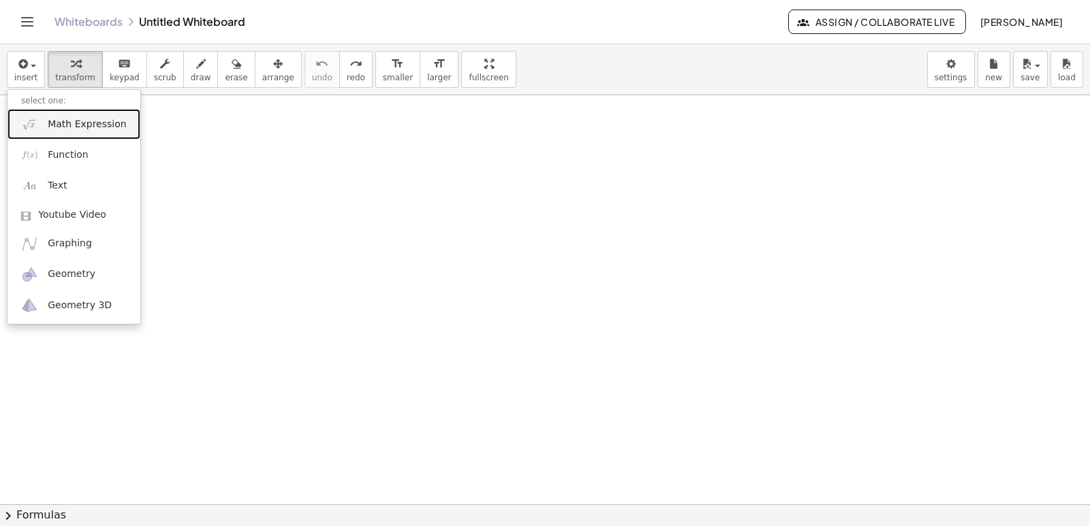
click at [120, 124] on link "Math Expression" at bounding box center [73, 124] width 133 height 31
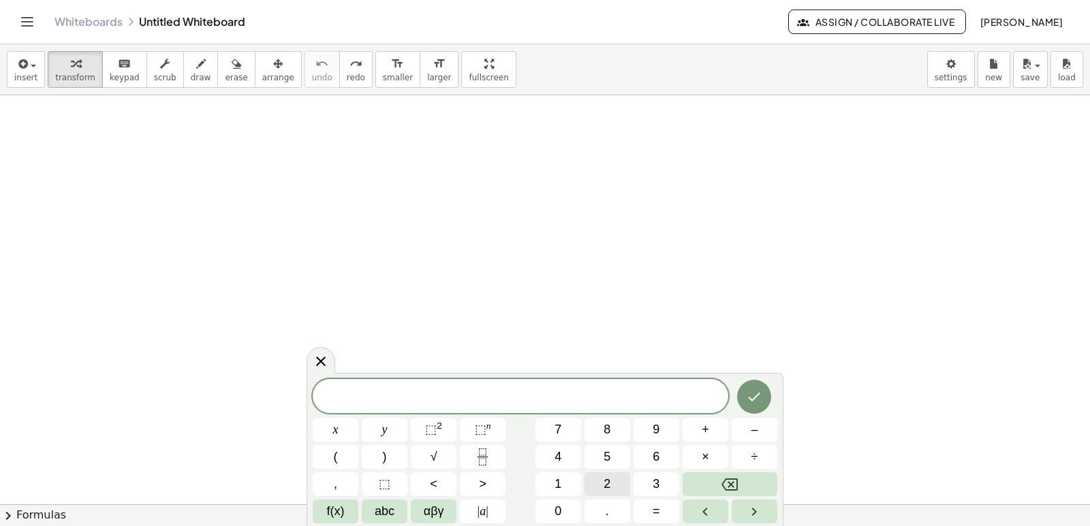
click at [623, 485] on button "2" at bounding box center [607, 485] width 46 height 24
click at [346, 420] on button "x" at bounding box center [336, 430] width 46 height 24
click at [711, 431] on button "+" at bounding box center [705, 430] width 46 height 24
click at [546, 435] on button "7" at bounding box center [558, 430] width 46 height 24
click at [396, 428] on button "y" at bounding box center [385, 430] width 46 height 24
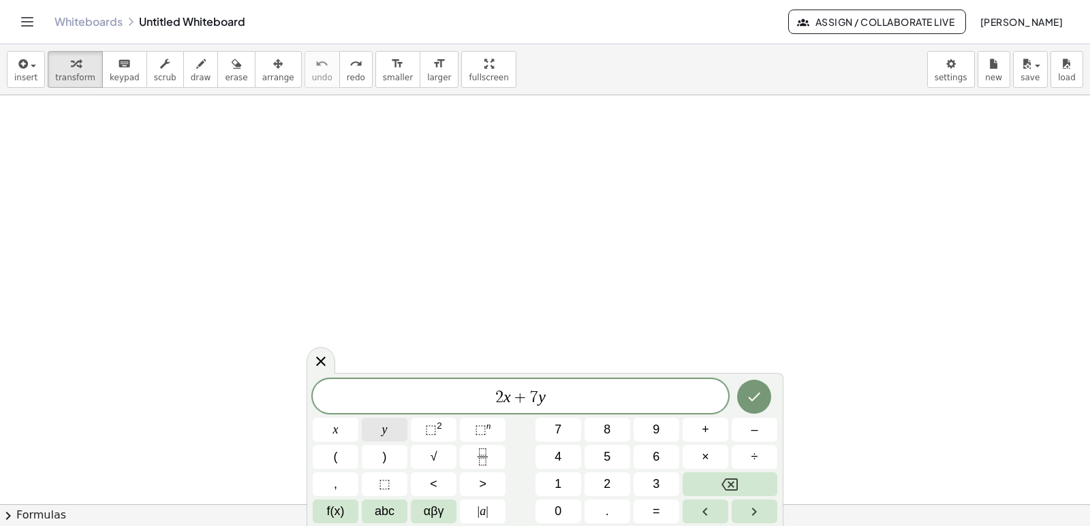
click at [396, 428] on button "y" at bounding box center [385, 430] width 46 height 24
click at [742, 473] on button "Backspace" at bounding box center [729, 485] width 95 height 24
click at [640, 503] on button "=" at bounding box center [656, 512] width 46 height 24
click at [567, 460] on button "4" at bounding box center [558, 457] width 46 height 24
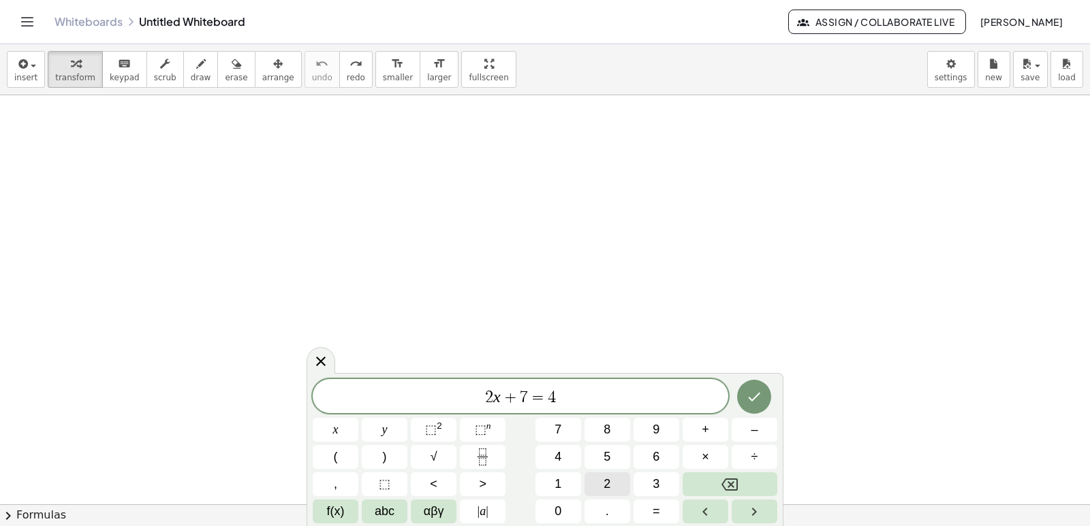
click at [601, 475] on button "2" at bounding box center [607, 485] width 46 height 24
click at [737, 392] on button "Done" at bounding box center [754, 397] width 34 height 34
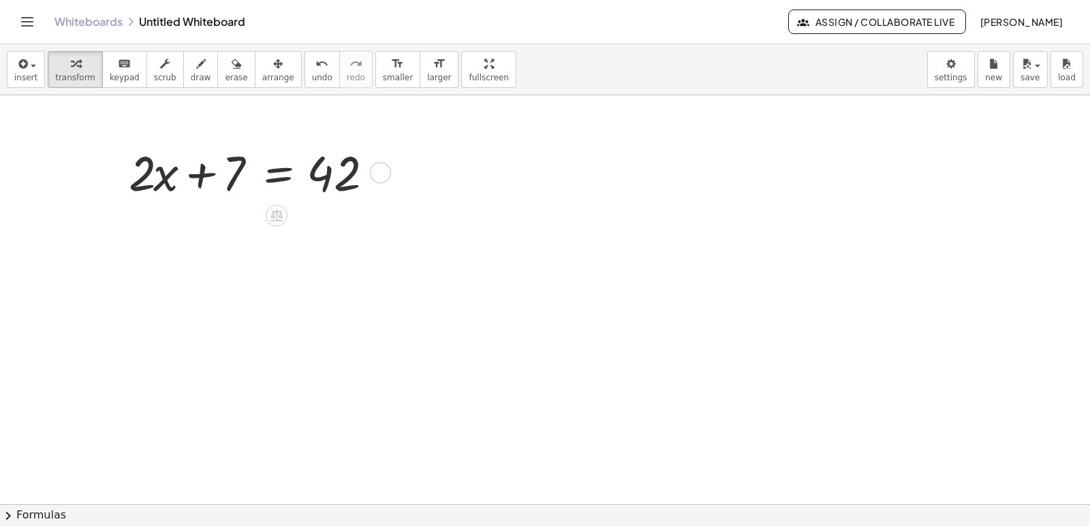
click at [302, 174] on div at bounding box center [254, 172] width 264 height 64
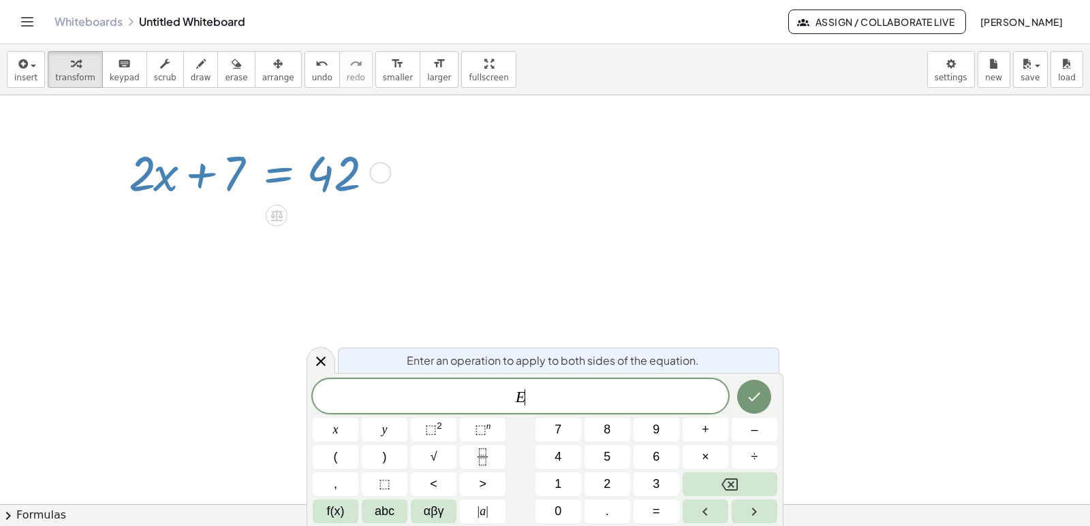
click at [302, 174] on div at bounding box center [254, 172] width 264 height 64
click at [334, 420] on button "x" at bounding box center [336, 430] width 46 height 24
click at [708, 434] on span "+" at bounding box center [705, 430] width 7 height 18
click at [641, 473] on button "3" at bounding box center [656, 485] width 46 height 24
click at [374, 430] on button "y" at bounding box center [385, 430] width 46 height 24
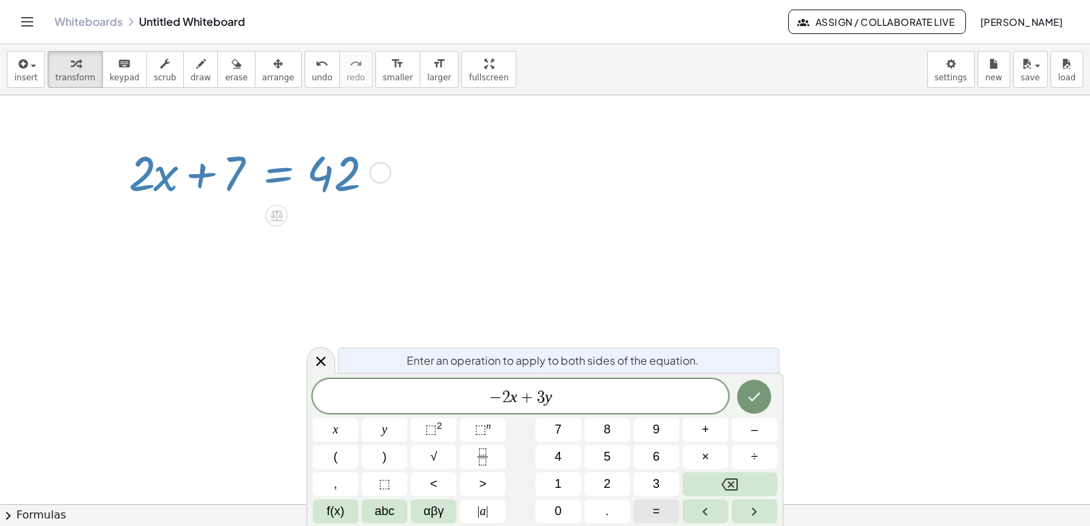
click at [658, 503] on span "=" at bounding box center [655, 512] width 7 height 18
click at [734, 424] on button "–" at bounding box center [755, 430] width 46 height 24
click at [563, 492] on button "1" at bounding box center [558, 485] width 46 height 24
click at [761, 398] on icon "Done" at bounding box center [754, 397] width 16 height 16
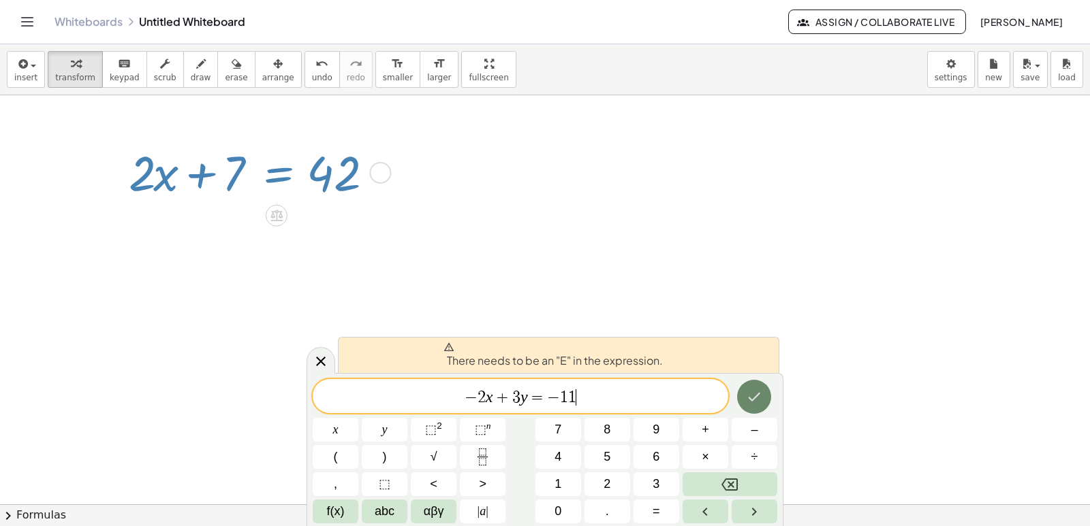
click at [761, 398] on icon "Done" at bounding box center [754, 397] width 16 height 16
click at [316, 366] on icon at bounding box center [321, 361] width 16 height 16
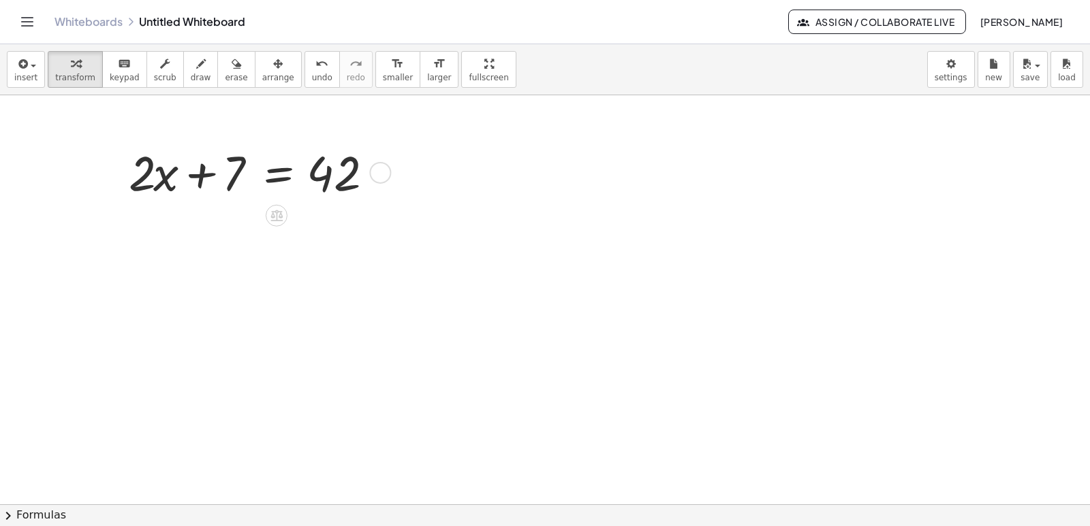
click at [270, 210] on icon at bounding box center [276, 215] width 14 height 14
drag, startPoint x: 351, startPoint y: 187, endPoint x: 167, endPoint y: 234, distance: 189.8
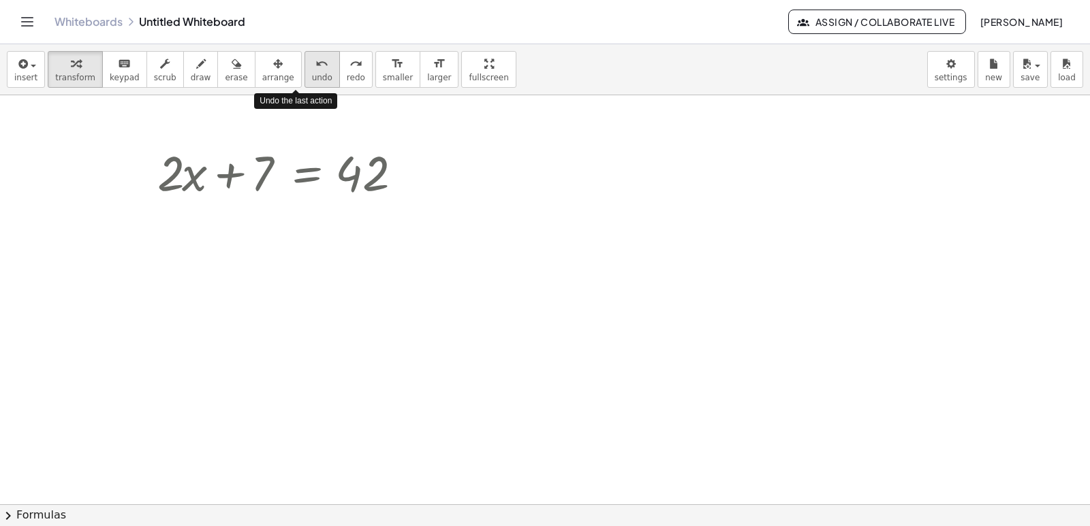
click at [311, 65] on button "undo undo" at bounding box center [321, 69] width 35 height 37
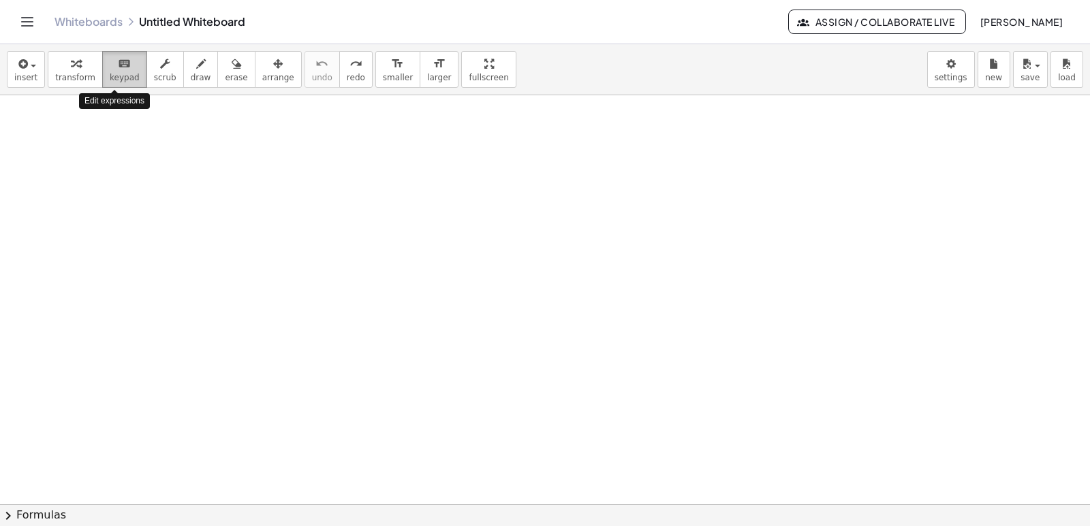
click at [110, 81] on span "keypad" at bounding box center [125, 78] width 30 height 10
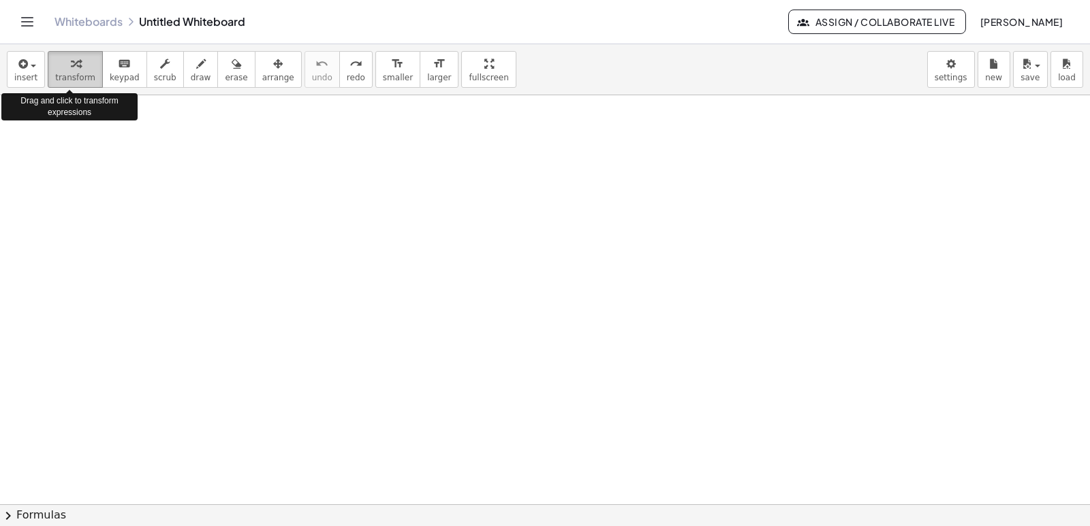
click at [59, 65] on div "button" at bounding box center [75, 63] width 40 height 16
click at [80, 69] on div "button" at bounding box center [75, 63] width 40 height 16
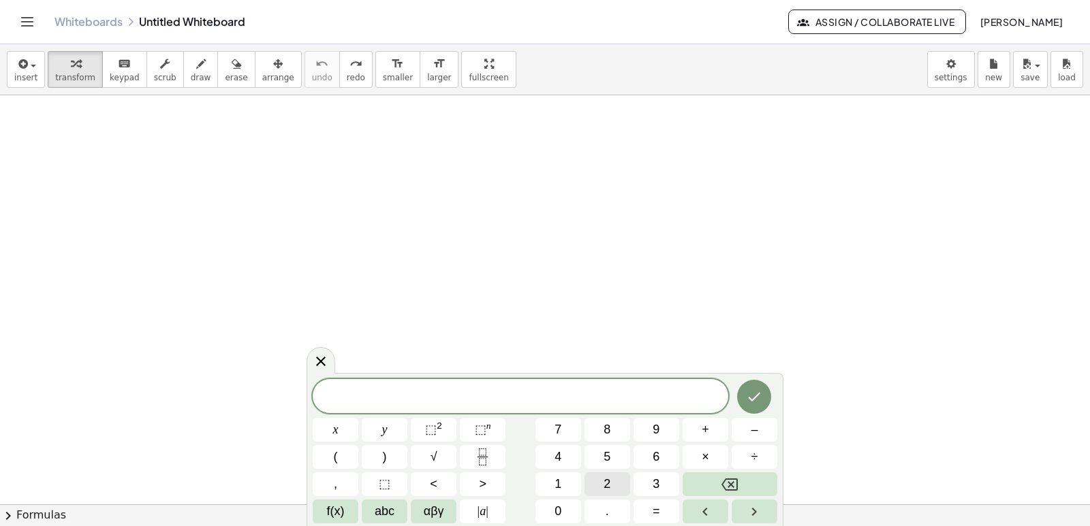
click at [621, 478] on button "2" at bounding box center [607, 485] width 46 height 24
click at [691, 447] on button "×" at bounding box center [705, 457] width 46 height 24
click at [714, 436] on button "+" at bounding box center [705, 430] width 46 height 24
click at [720, 485] on button "Backspace" at bounding box center [729, 485] width 95 height 24
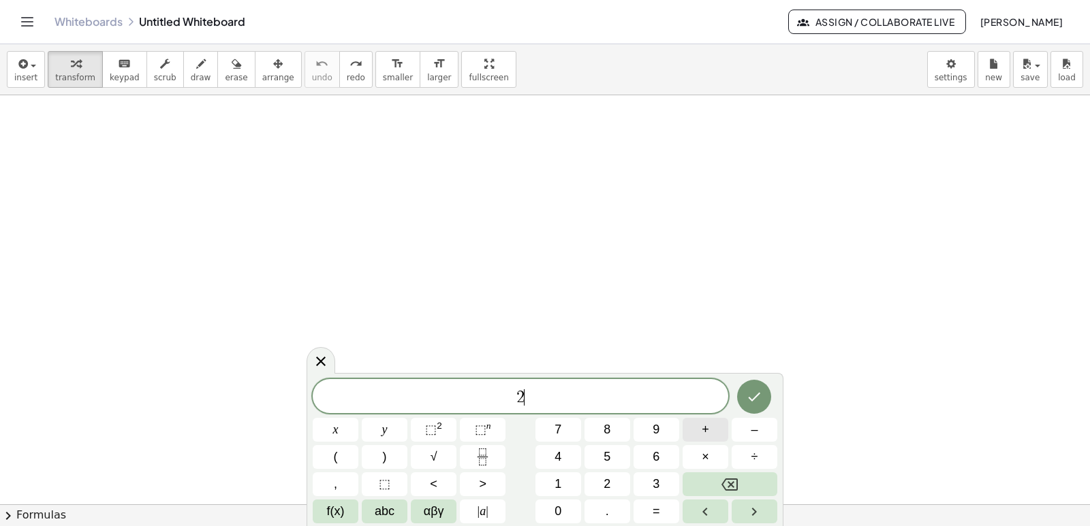
click at [696, 429] on button "+" at bounding box center [705, 430] width 46 height 24
click at [351, 418] on button "x" at bounding box center [336, 430] width 46 height 24
click at [706, 438] on span "+" at bounding box center [705, 430] width 7 height 18
click at [564, 435] on button "7" at bounding box center [558, 430] width 46 height 24
click at [392, 438] on button "y" at bounding box center [385, 430] width 46 height 24
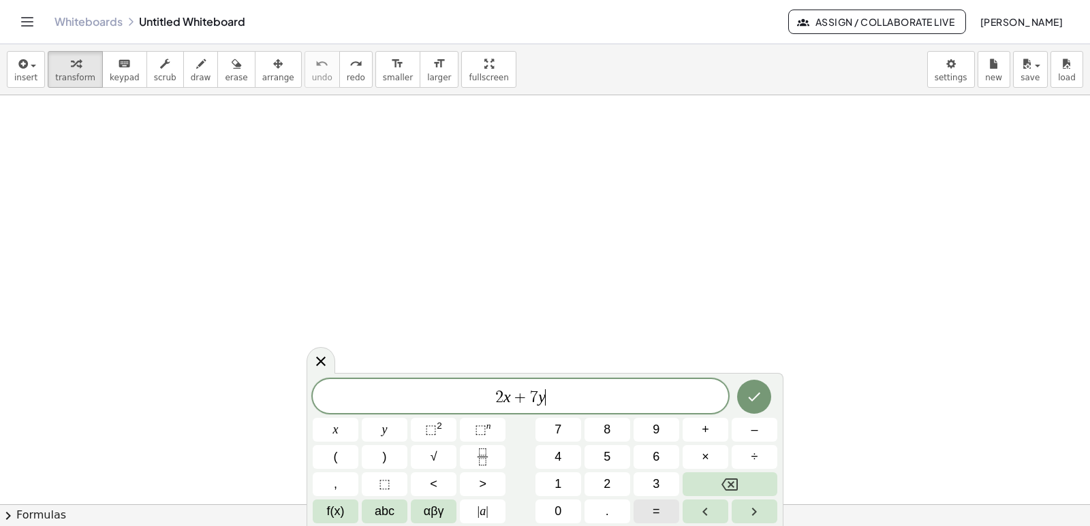
click at [650, 503] on button "=" at bounding box center [656, 512] width 46 height 24
click at [554, 487] on span "1" at bounding box center [557, 484] width 7 height 18
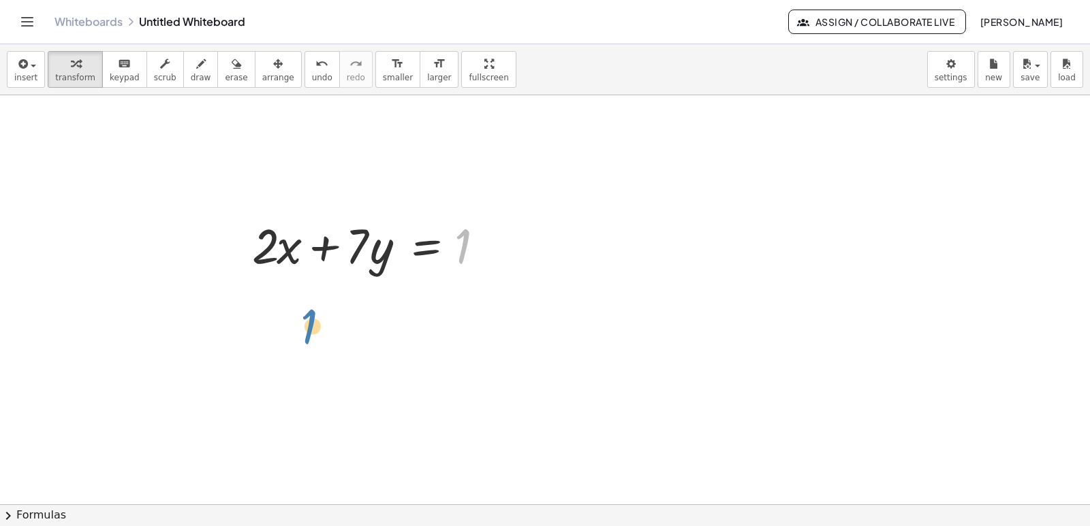
drag, startPoint x: 488, startPoint y: 254, endPoint x: 292, endPoint y: 332, distance: 211.2
drag, startPoint x: 292, startPoint y: 332, endPoint x: 279, endPoint y: 295, distance: 39.4
drag, startPoint x: 439, startPoint y: 84, endPoint x: 439, endPoint y: 143, distance: 59.3
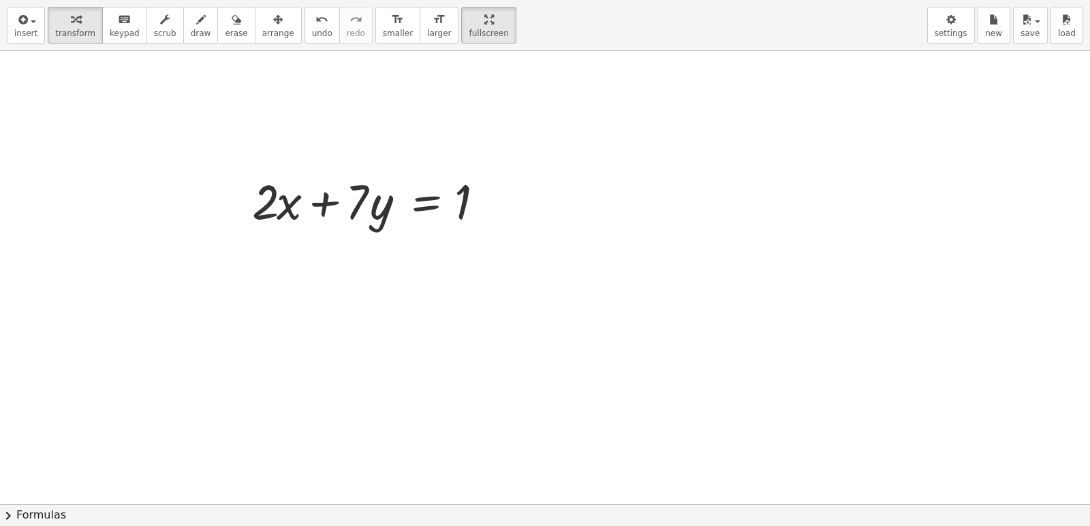
click at [439, 143] on div "insert select one: Math Expression Function Text Youtube Video Graphing Geometr…" at bounding box center [545, 263] width 1090 height 526
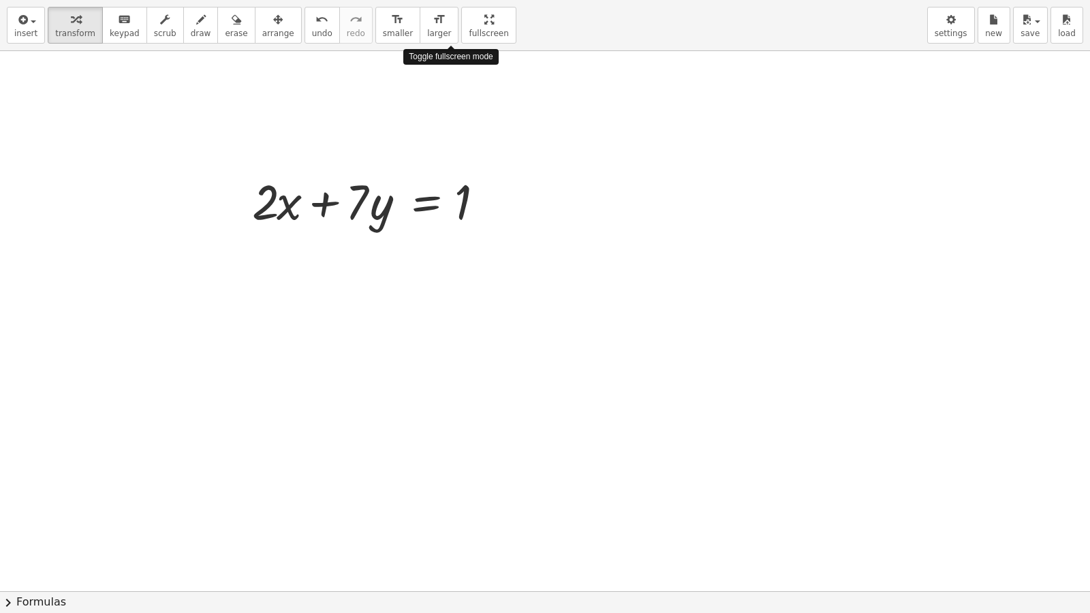
drag, startPoint x: 448, startPoint y: 14, endPoint x: 448, endPoint y: -45, distance: 59.3
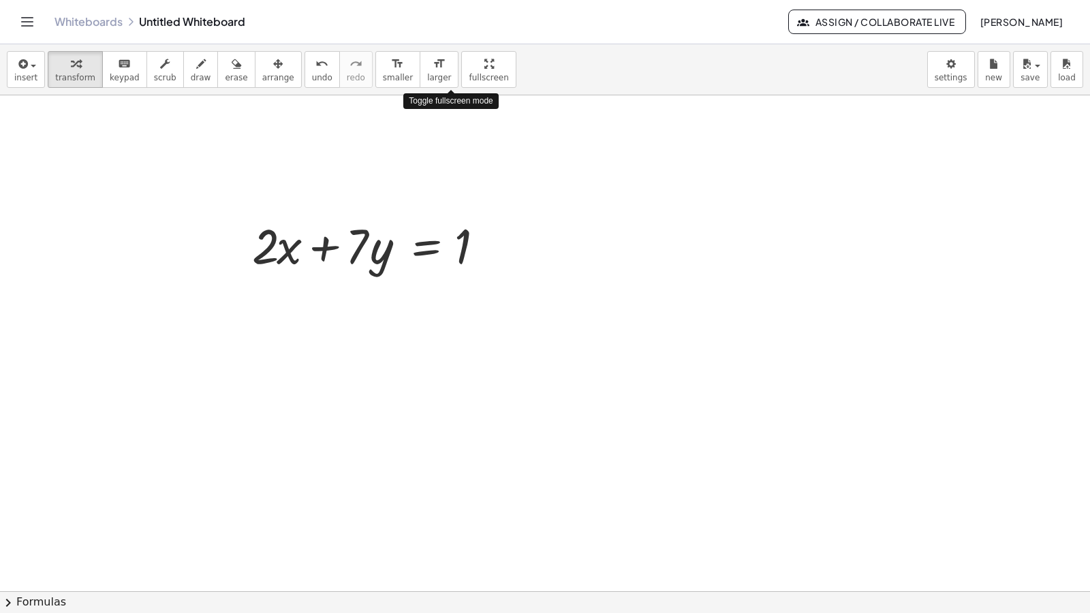
click at [448, 0] on html "Graspable Math Activities Get Started Activity Bank Assigned Work Classes White…" at bounding box center [545, 306] width 1090 height 613
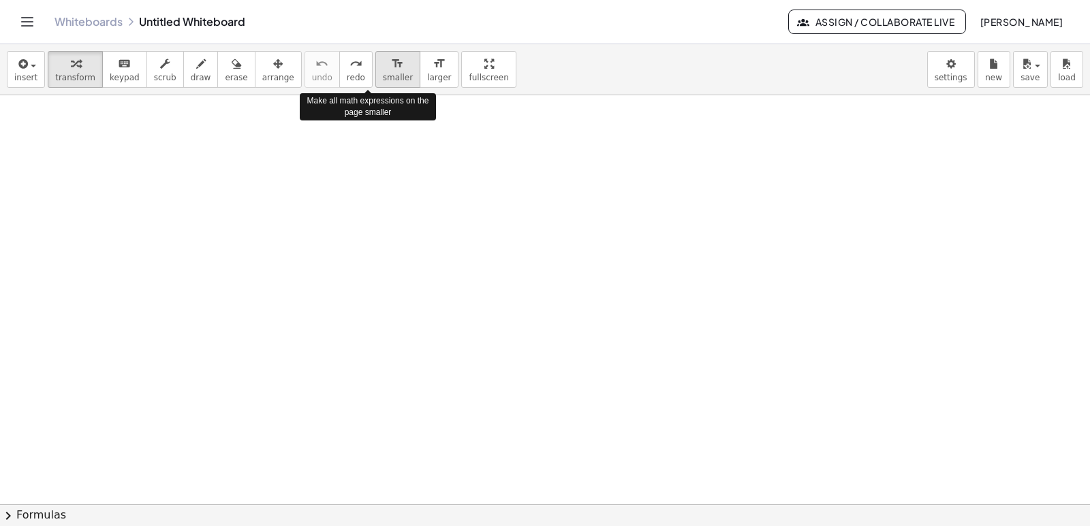
click at [383, 76] on span "smaller" at bounding box center [398, 78] width 30 height 10
click at [3, 69] on div "insert select one: Math Expression Function Text Youtube Video Graphing Geometr…" at bounding box center [545, 69] width 1090 height 51
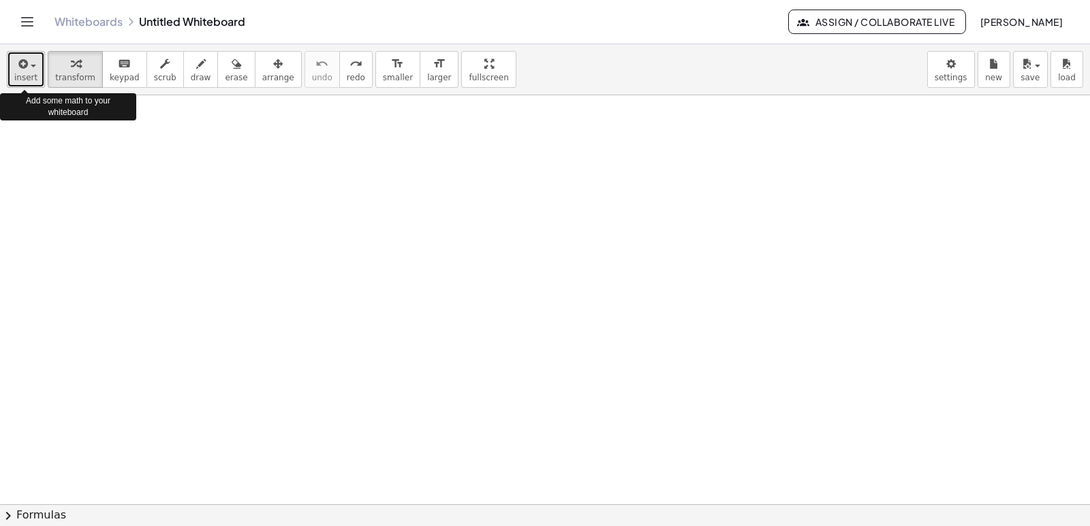
click at [10, 70] on button "insert" at bounding box center [26, 69] width 38 height 37
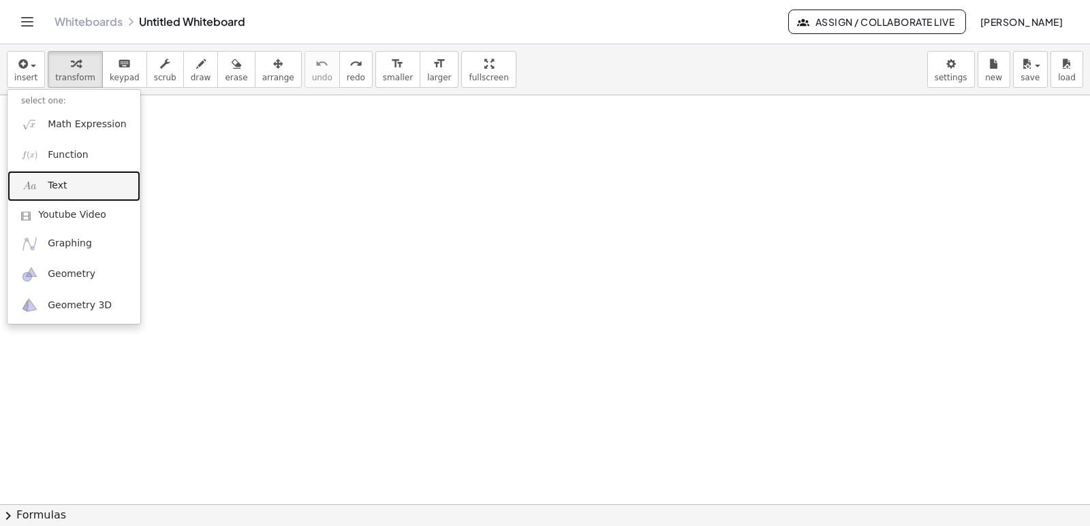
click at [76, 193] on link "Text" at bounding box center [73, 186] width 133 height 31
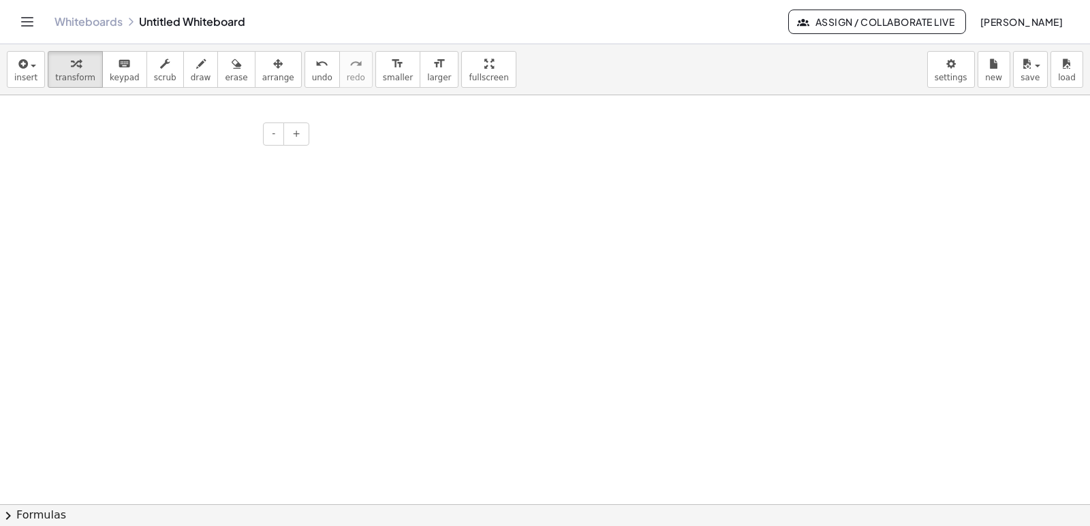
click at [180, 156] on div at bounding box center [210, 159] width 204 height 47
click at [183, 155] on div at bounding box center [210, 159] width 204 height 47
drag, startPoint x: 304, startPoint y: 35, endPoint x: 302, endPoint y: 61, distance: 26.6
click at [302, 61] on div "Graspable Math Activities Get Started Activity Bank Assigned Work Classes White…" at bounding box center [545, 263] width 1090 height 526
click at [312, 61] on div "undo" at bounding box center [322, 63] width 20 height 16
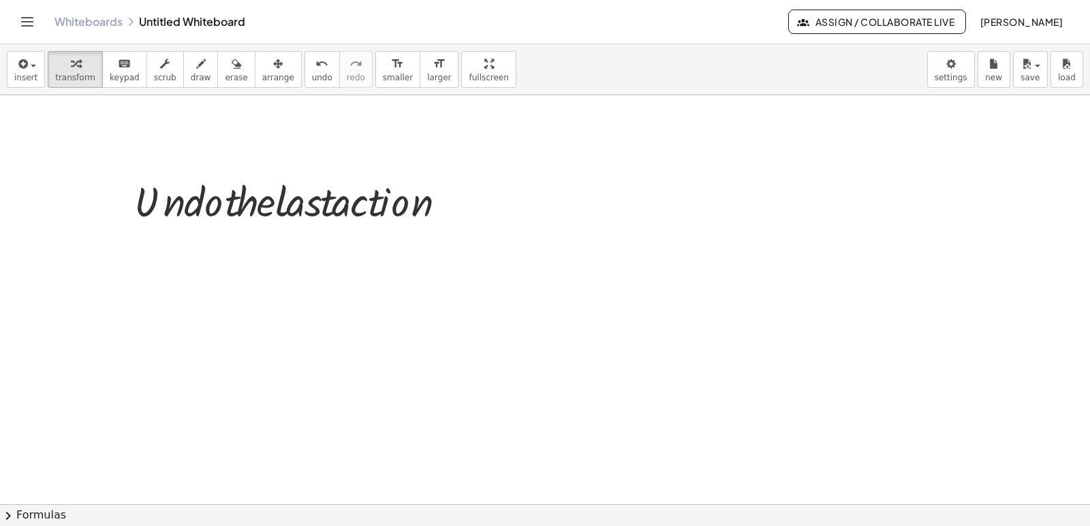
click at [114, 170] on div at bounding box center [124, 200] width 20 height 61
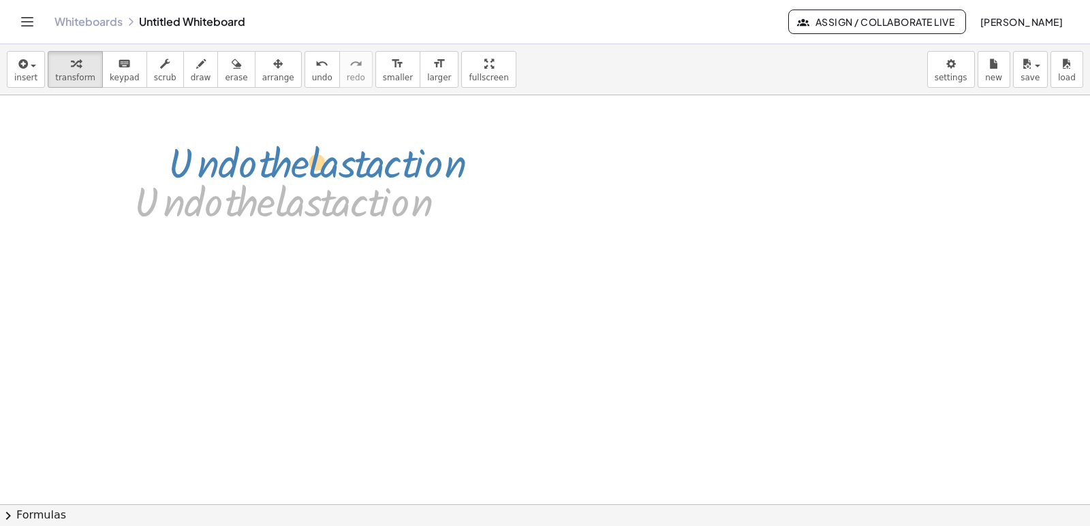
drag, startPoint x: 197, startPoint y: 187, endPoint x: 231, endPoint y: 157, distance: 45.8
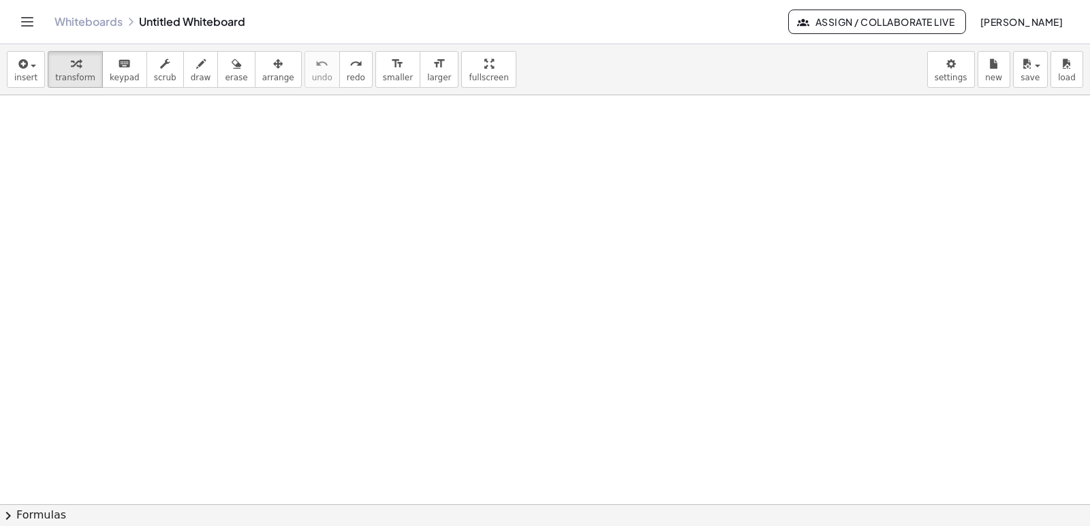
click at [0, 76] on div "insert select one: Math Expression Function Text Youtube Video Graphing Geometr…" at bounding box center [545, 69] width 1090 height 51
click at [35, 67] on button "insert" at bounding box center [26, 69] width 38 height 37
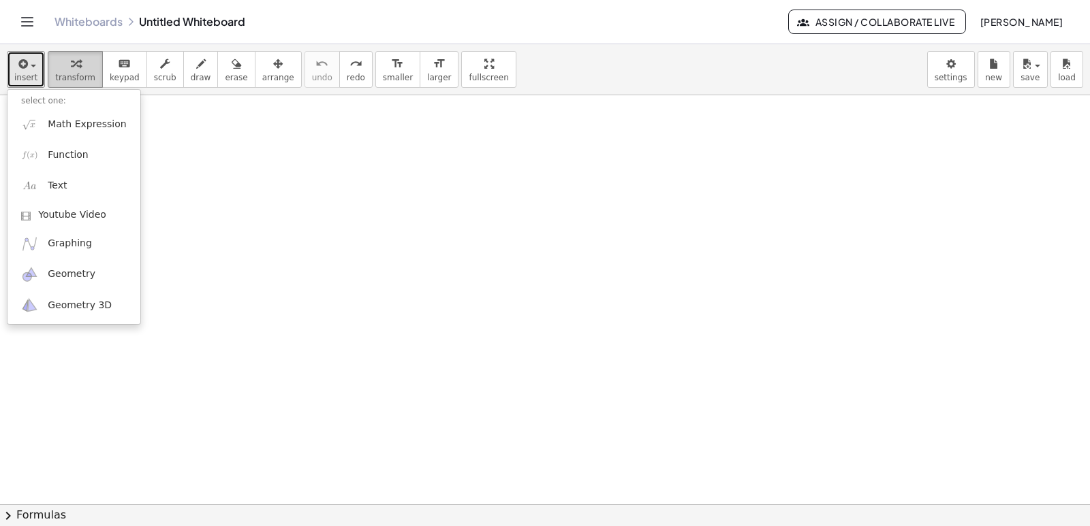
click at [69, 87] on button "transform" at bounding box center [75, 69] width 55 height 37
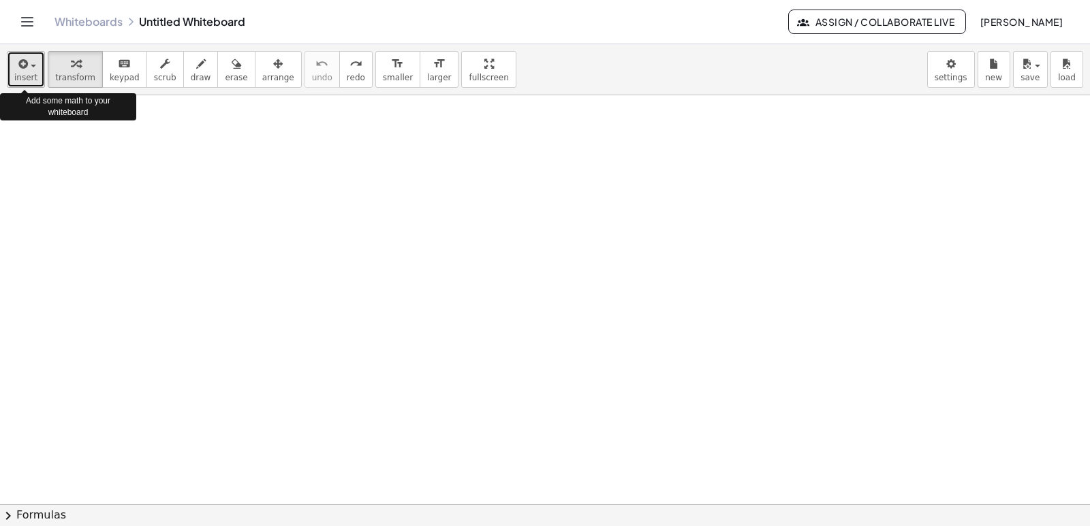
click at [16, 69] on icon "button" at bounding box center [22, 64] width 12 height 16
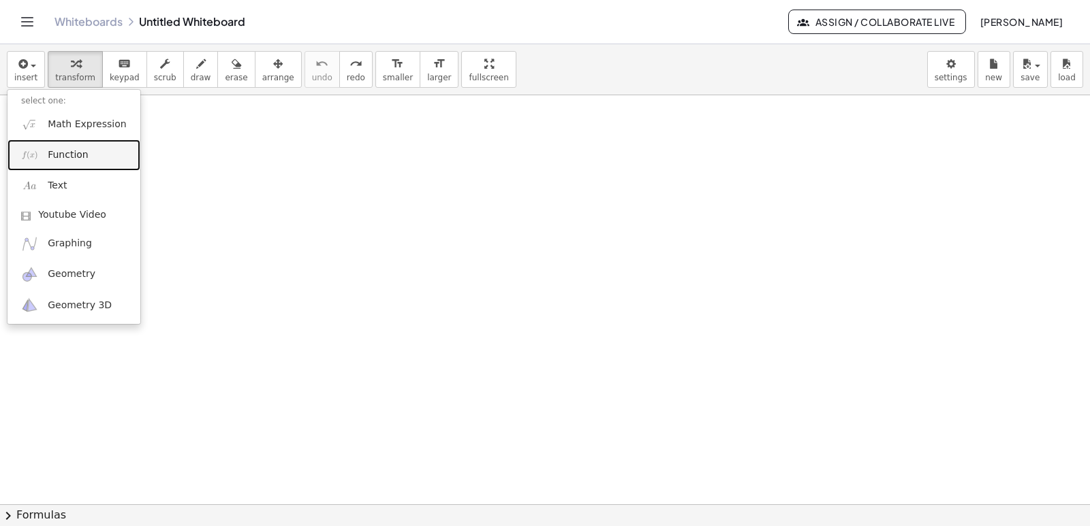
click at [46, 154] on link "Function" at bounding box center [73, 155] width 133 height 31
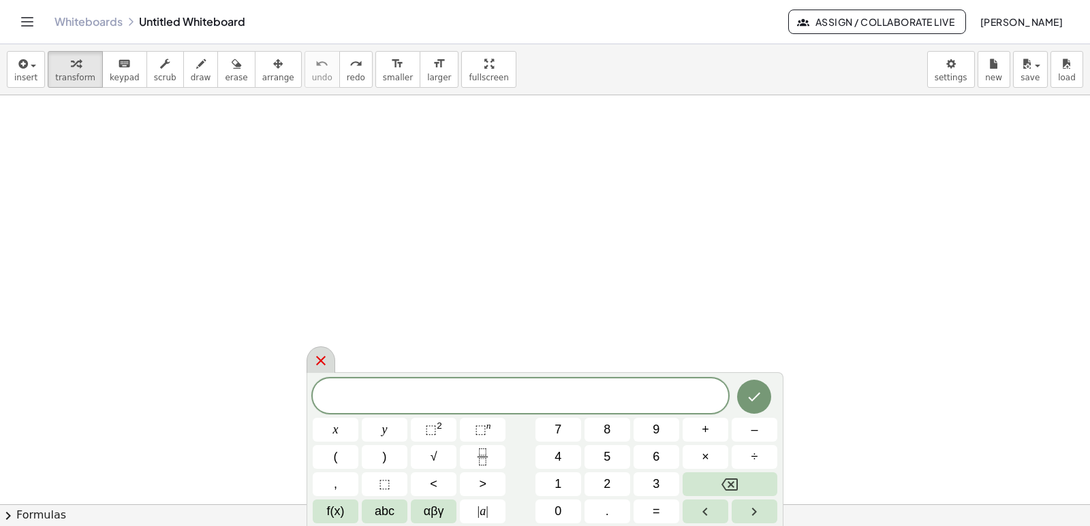
click at [324, 364] on icon at bounding box center [321, 361] width 10 height 10
